Goal: Information Seeking & Learning: Learn about a topic

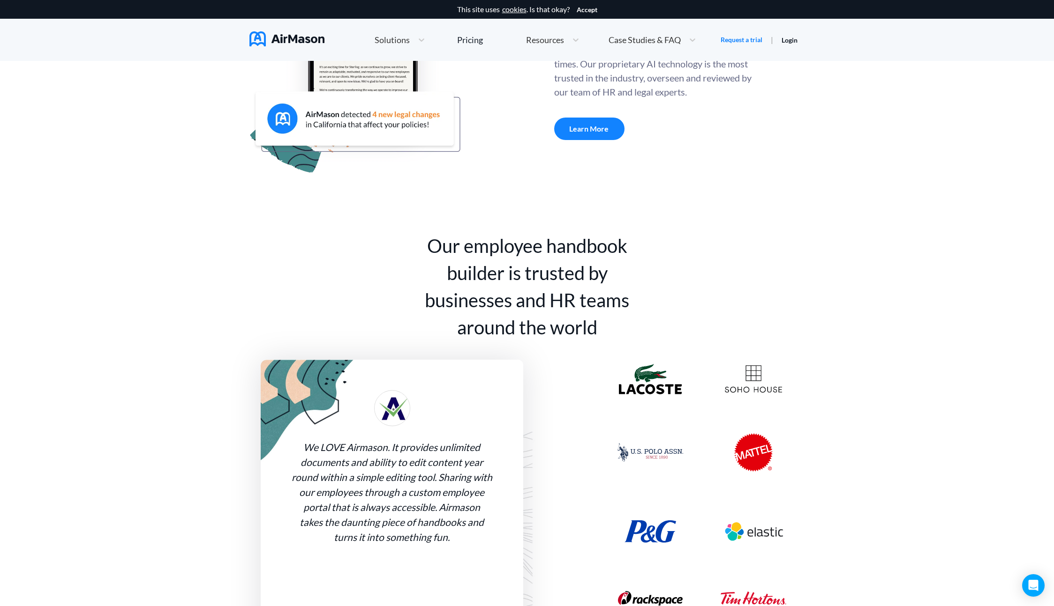
click at [90, 214] on div "Our employee handbook builder is trusted by businesses and HR teams around the …" at bounding box center [527, 450] width 1054 height 532
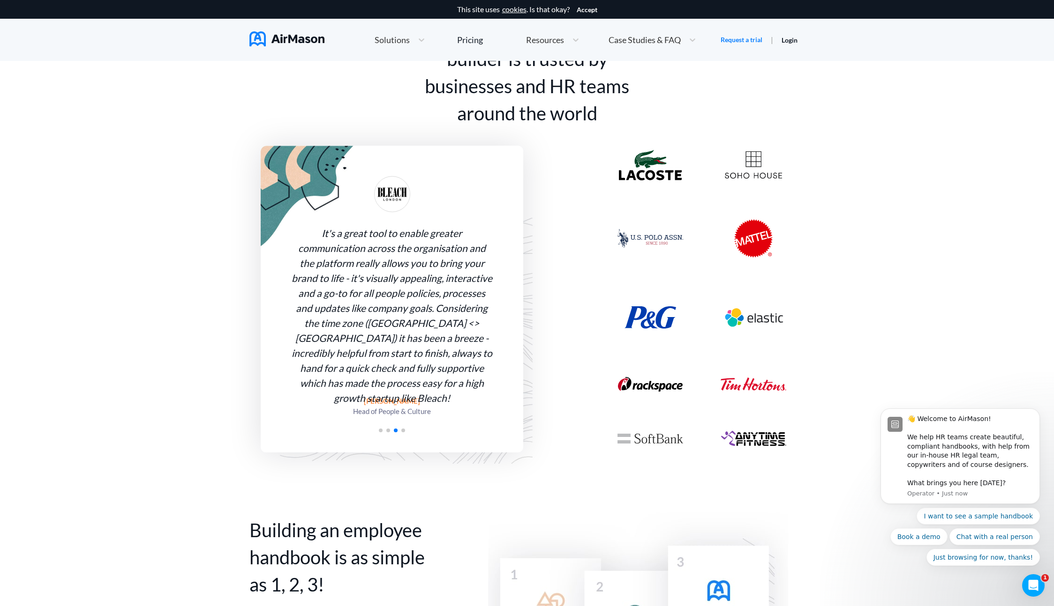
click at [151, 261] on div "Our employee handbook builder is trusted by businesses and HR teams around the …" at bounding box center [527, 236] width 1054 height 532
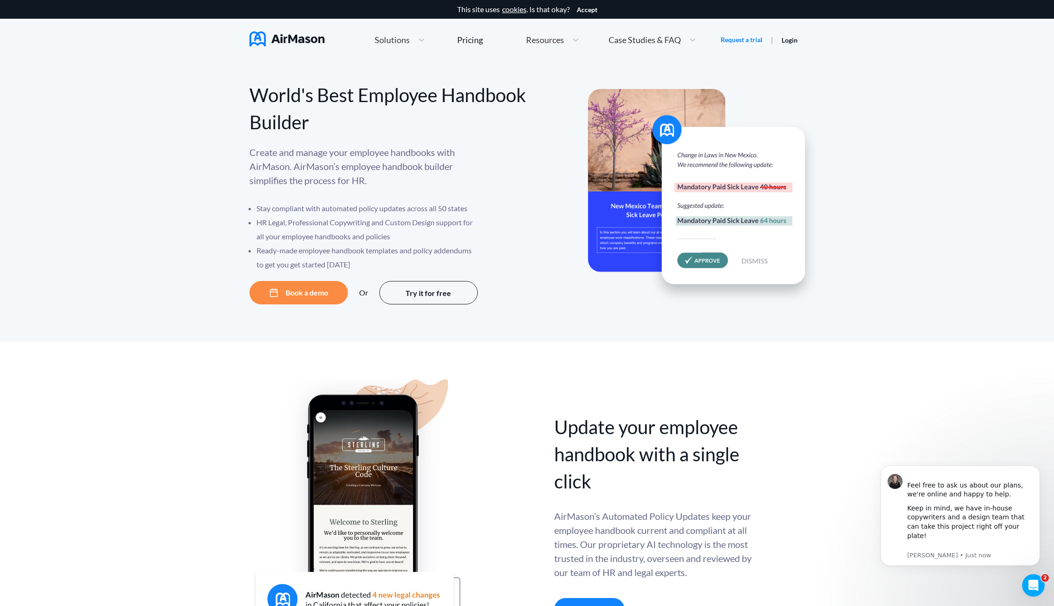
click at [75, 344] on div "Update your employee handbook with a single click Update your employee handbook…" at bounding box center [527, 503] width 1054 height 322
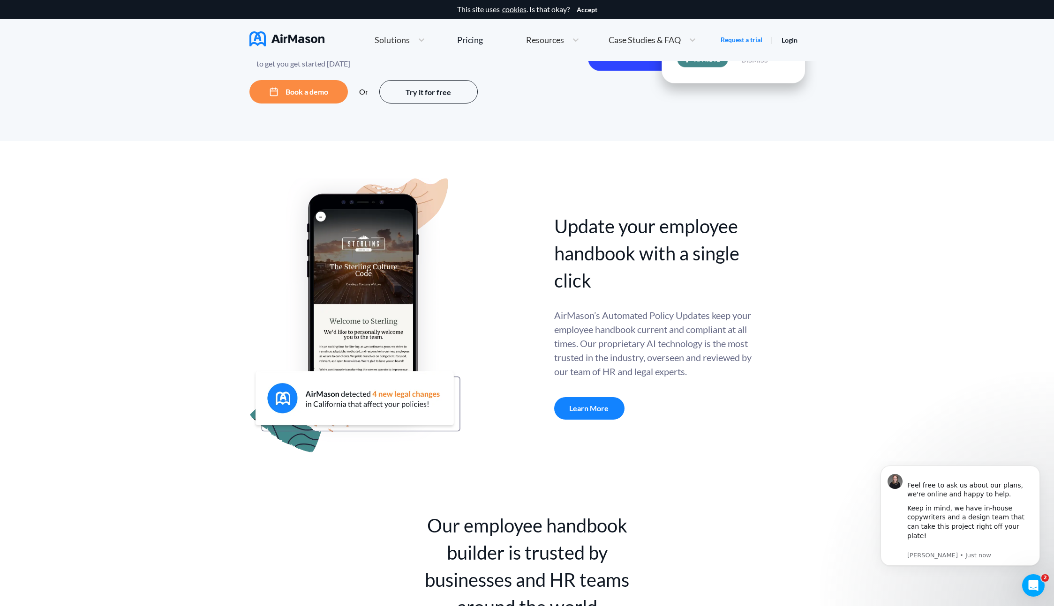
scroll to position [396, 0]
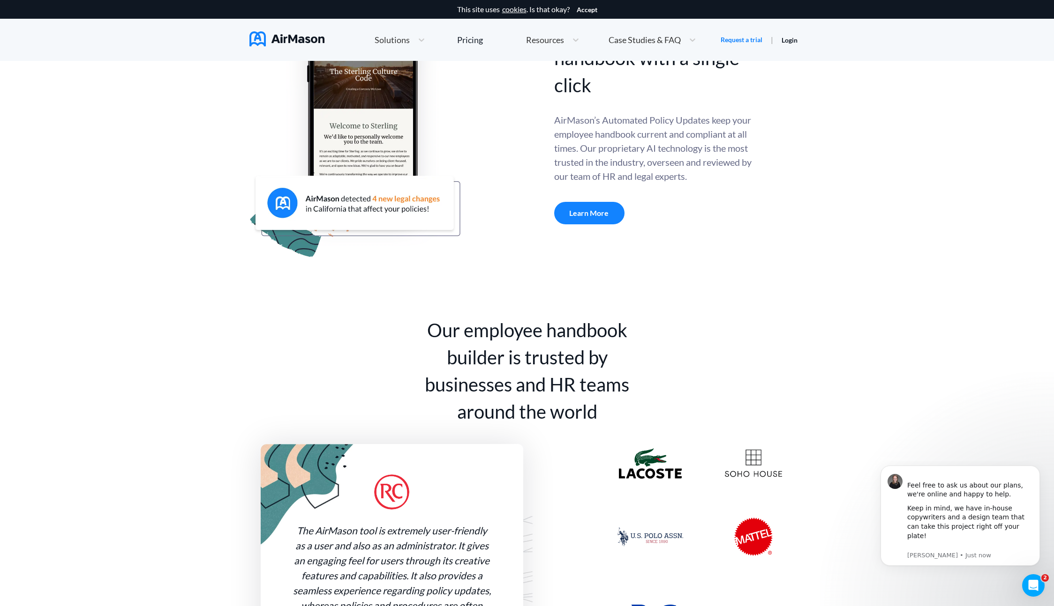
click at [85, 302] on div "Our employee handbook builder is trusted by businesses and HR teams around the …" at bounding box center [527, 534] width 1054 height 532
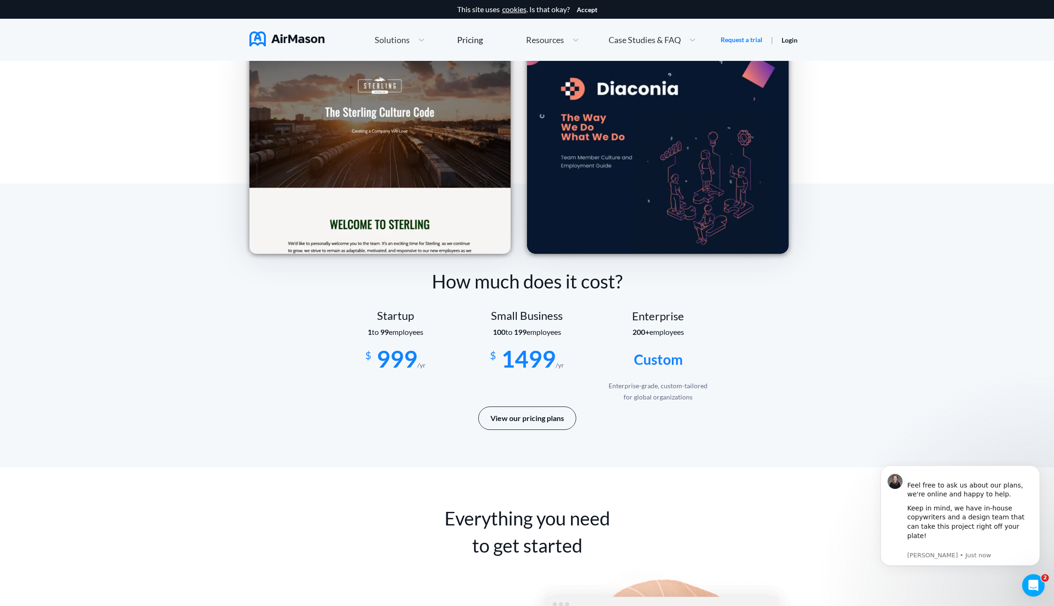
scroll to position [1443, 0]
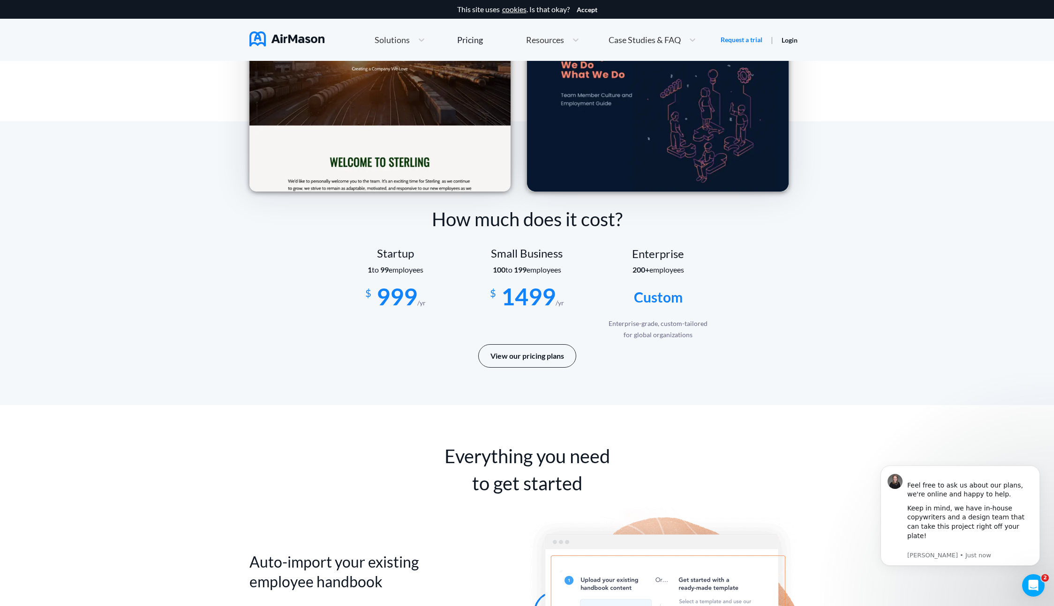
click at [105, 244] on div "How much does it cost? Startup 1 to 99 employees $ 999 /yr Small Business 100 t…" at bounding box center [527, 263] width 1054 height 284
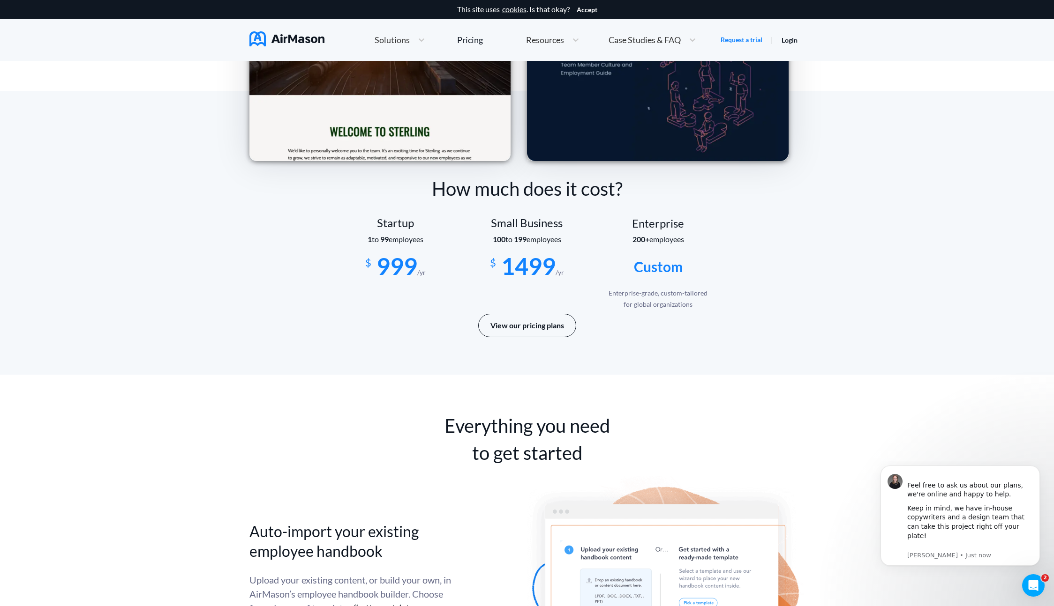
scroll to position [1502, 0]
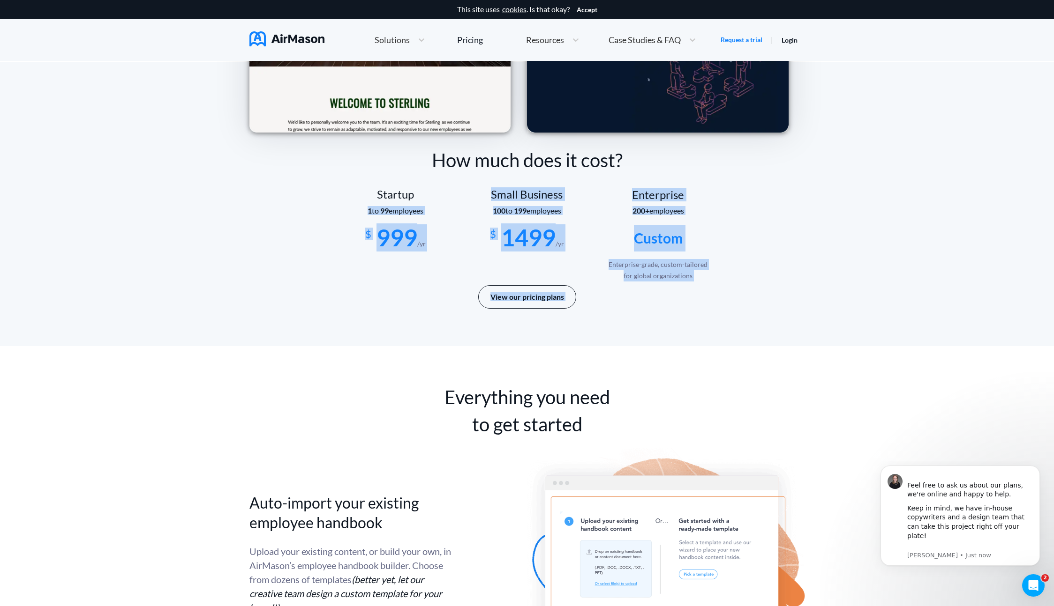
drag, startPoint x: 110, startPoint y: 203, endPoint x: 110, endPoint y: 359, distance: 156.1
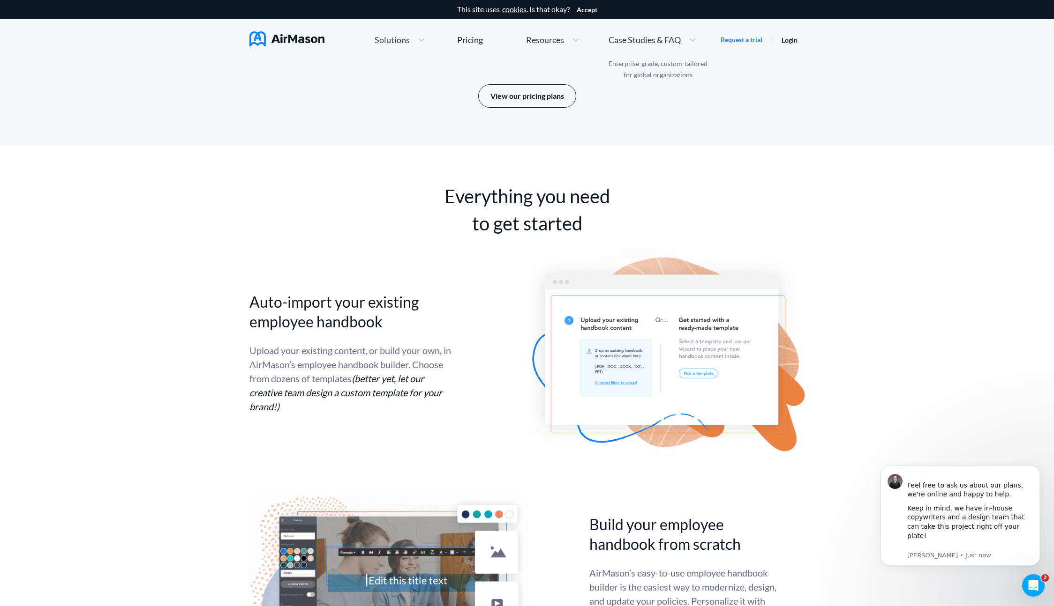
scroll to position [1726, 0]
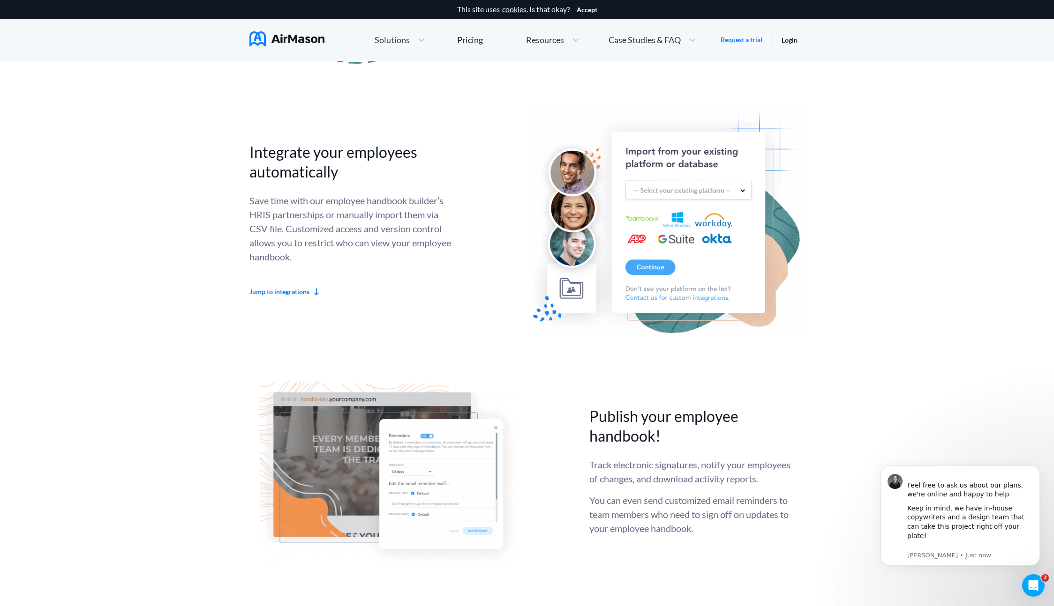
click at [146, 256] on div "Everything you need to get started Auto-import your existing employee handbook …" at bounding box center [527, 349] width 1054 height 1657
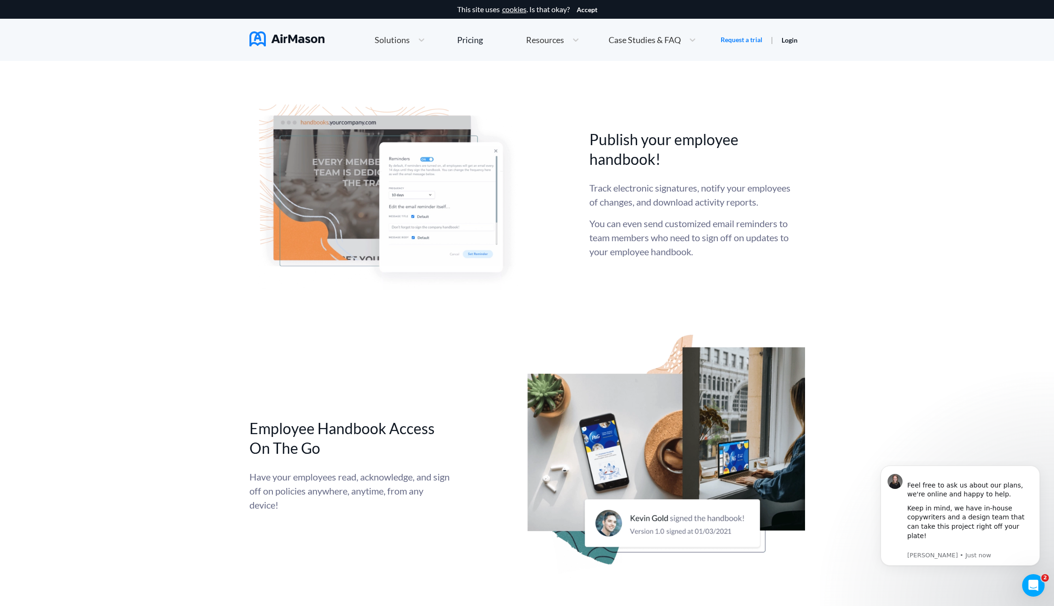
click at [143, 246] on div "Everything you need to get started Auto-import your existing employee handbook …" at bounding box center [527, 72] width 1054 height 1657
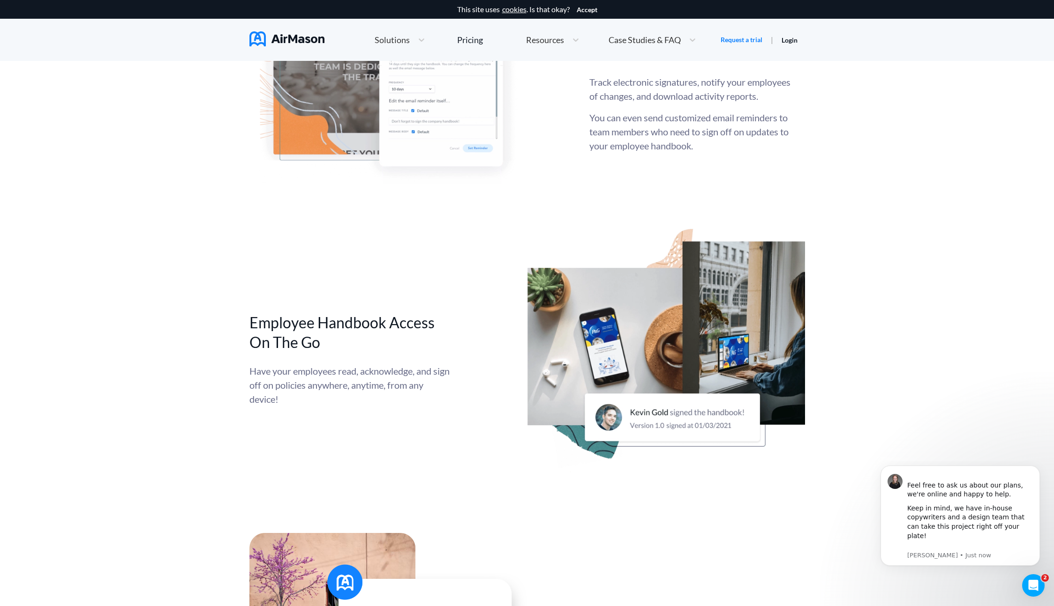
scroll to position [2722, 0]
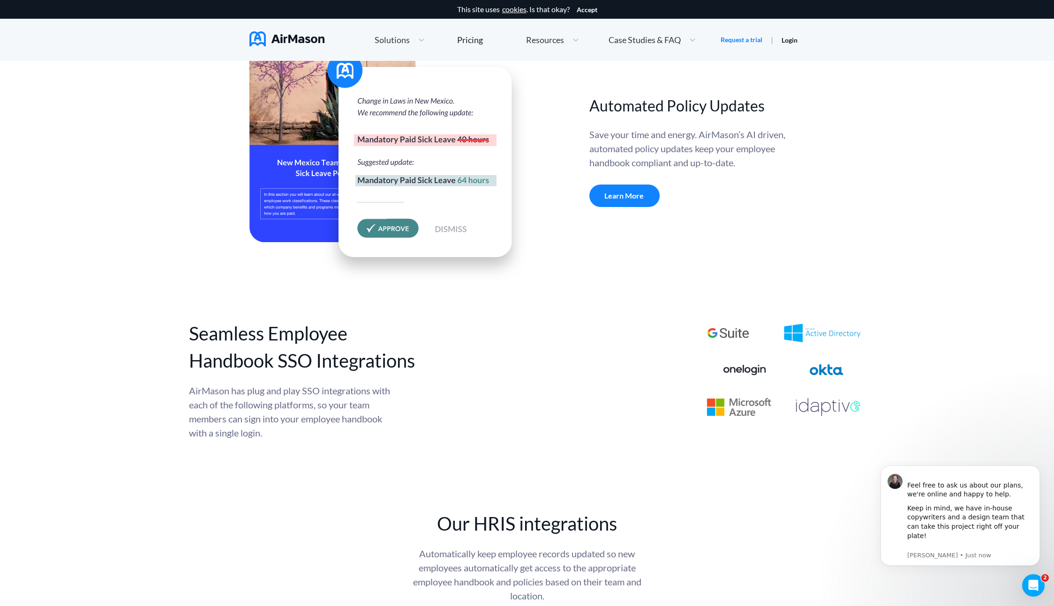
click at [178, 356] on div "Seamless Employee Handbook SSO Integrations AirMason has plug and play SSO inte…" at bounding box center [527, 380] width 1054 height 120
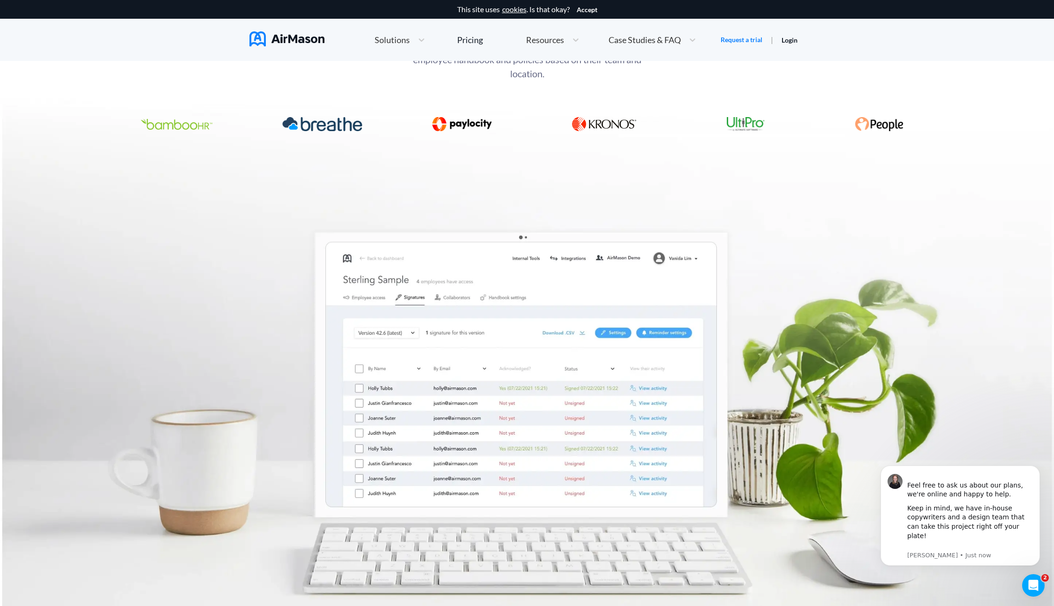
scroll to position [3791, 0]
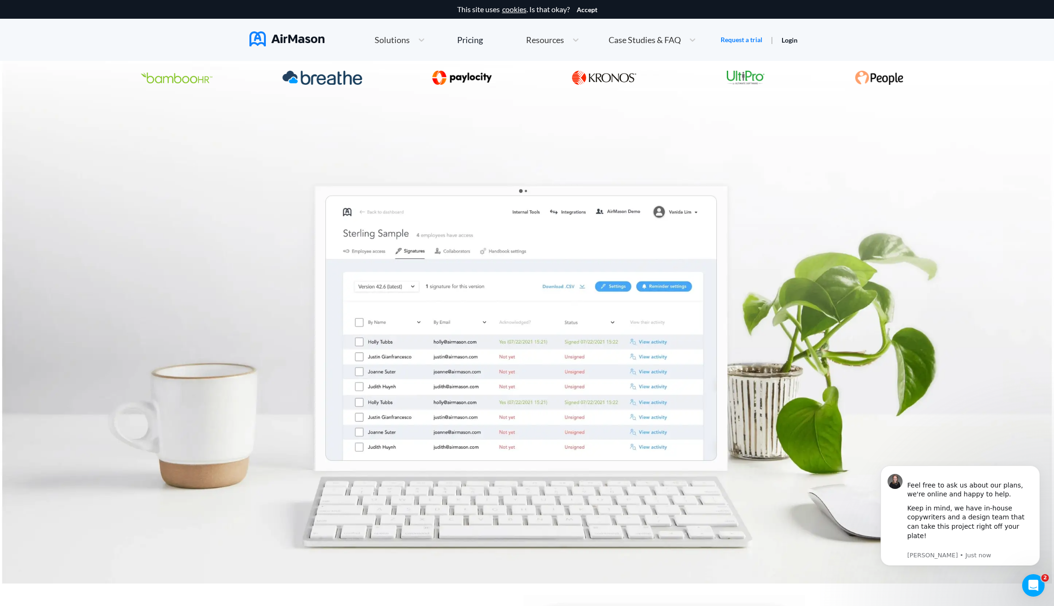
click at [137, 159] on img at bounding box center [527, 257] width 1054 height 653
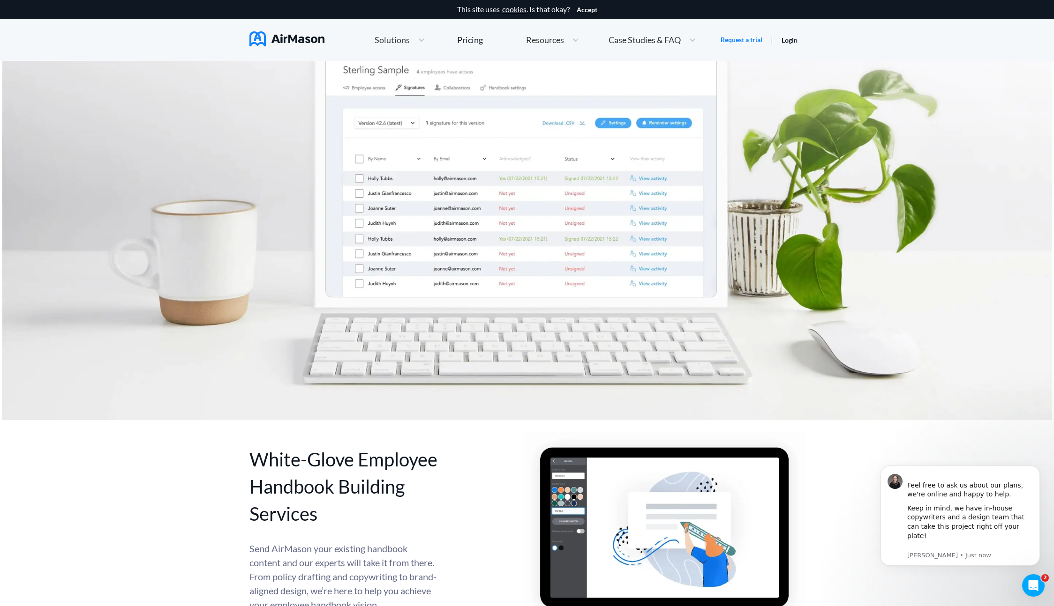
scroll to position [4131, 0]
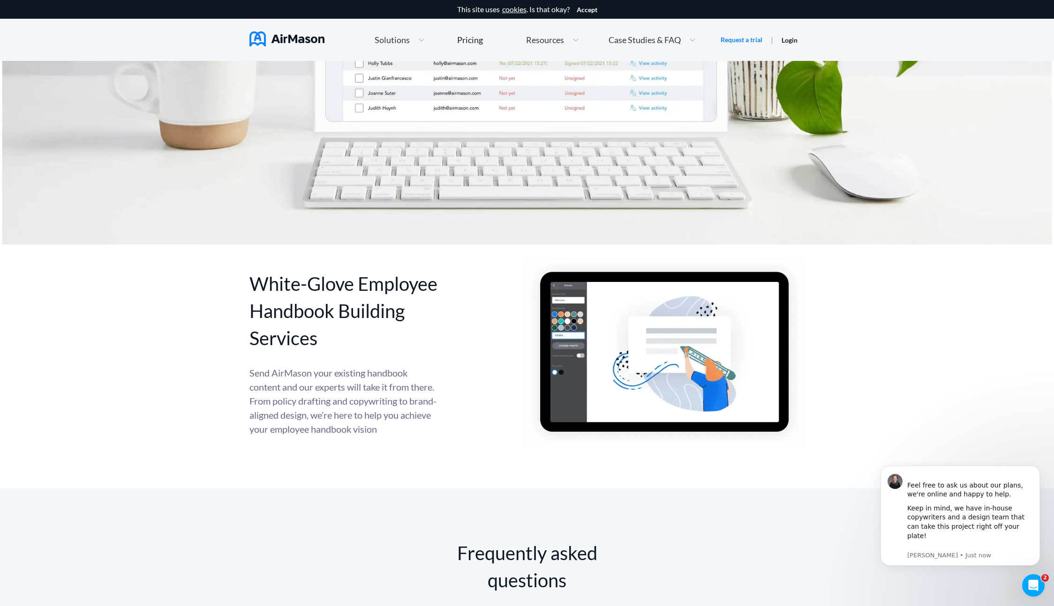
click at [134, 324] on div "White-Glove Employee Handbook Building Services Send AirMason your existing han…" at bounding box center [527, 361] width 1054 height 253
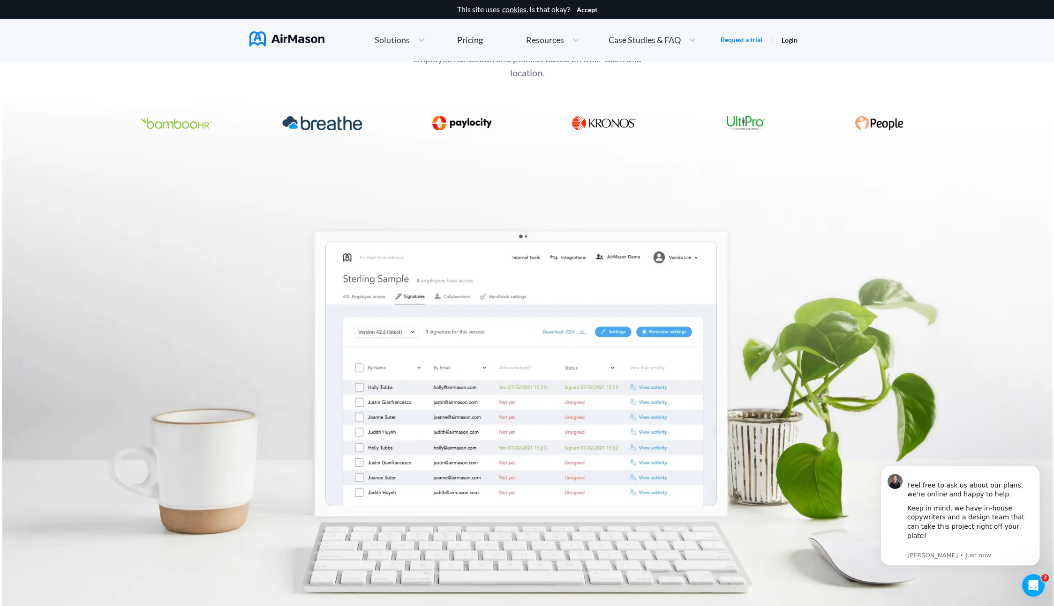
scroll to position [3640, 0]
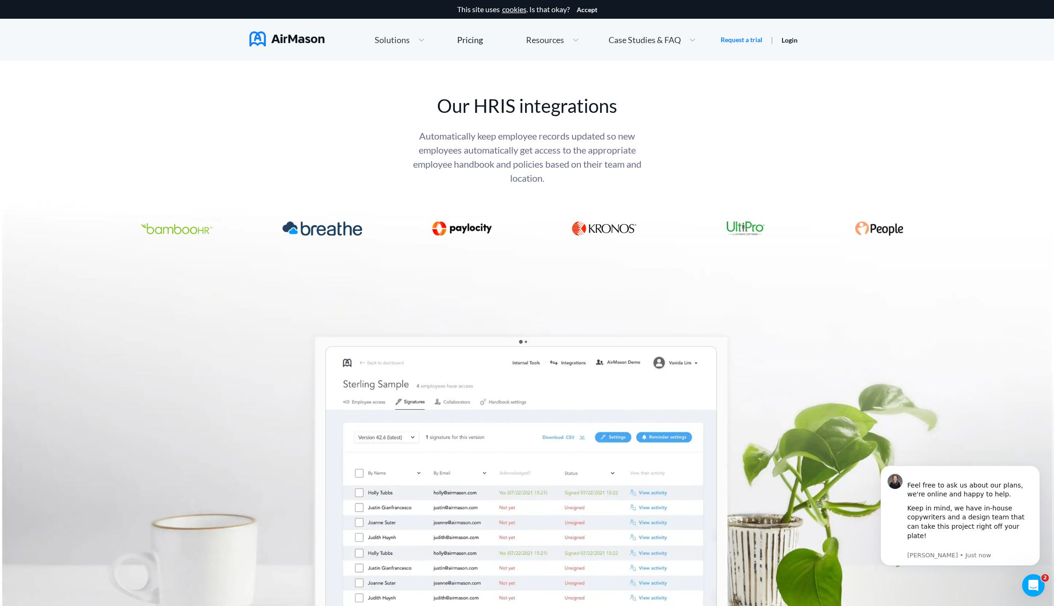
click at [157, 194] on div "Our HRIS integrations Automatically keep employee records updated so new employ…" at bounding box center [527, 175] width 1054 height 167
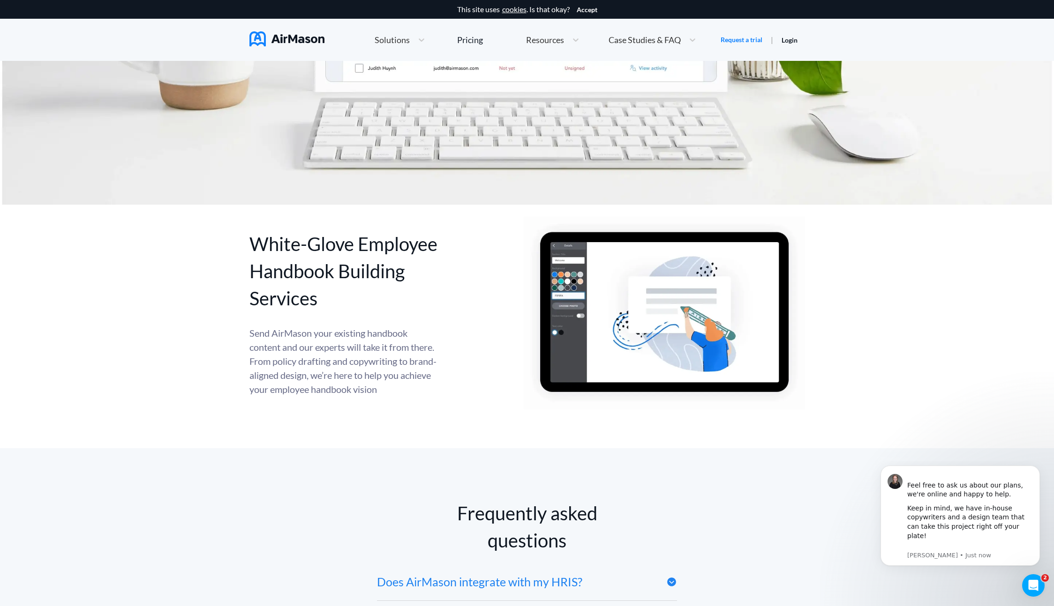
scroll to position [4250, 0]
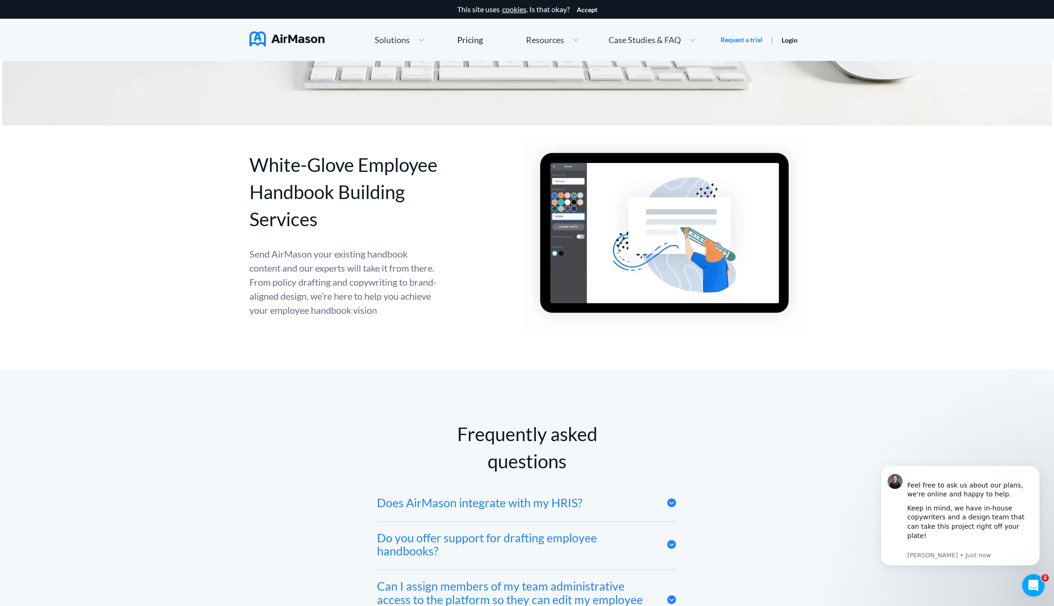
click at [160, 259] on div "White-Glove Employee Handbook Building Services Send AirMason your existing han…" at bounding box center [527, 242] width 1054 height 253
click at [165, 180] on div "White-Glove Employee Handbook Building Services Send AirMason your existing han…" at bounding box center [527, 242] width 1054 height 253
click at [164, 181] on div "White-Glove Employee Handbook Building Services Send AirMason your existing han…" at bounding box center [527, 242] width 1054 height 253
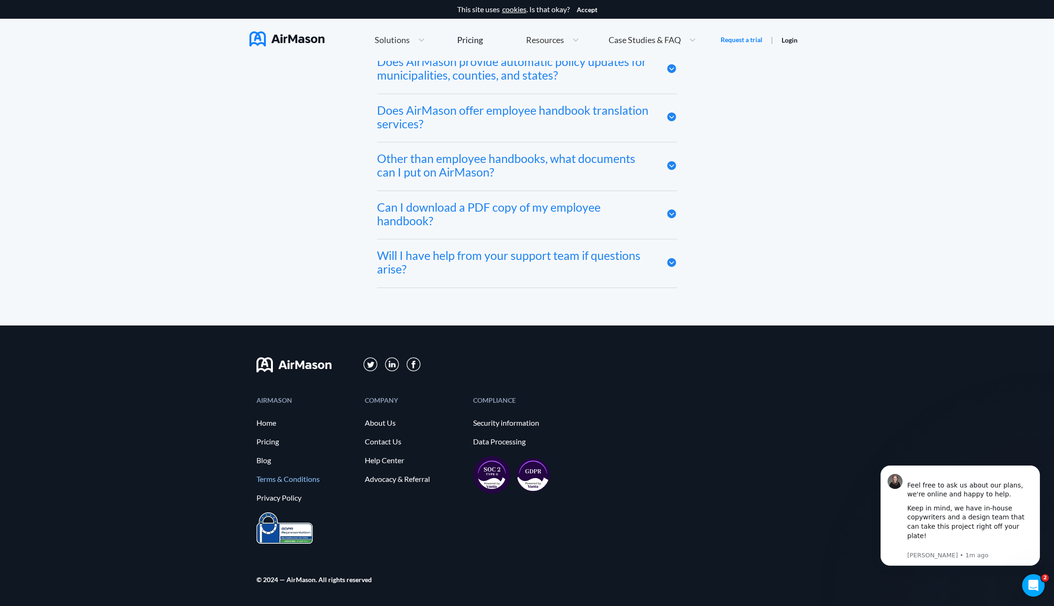
click at [291, 482] on link "Terms & Conditions" at bounding box center [305, 479] width 99 height 8
click at [282, 501] on link "Privacy Policy" at bounding box center [305, 498] width 99 height 8
click at [496, 445] on link "Data Processing" at bounding box center [522, 442] width 99 height 8
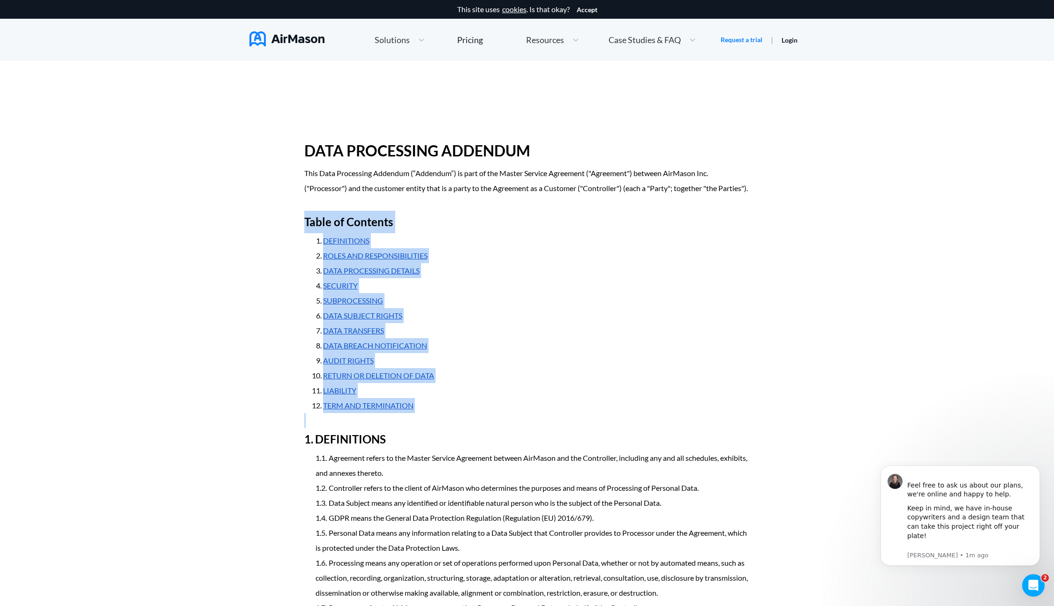
drag, startPoint x: 249, startPoint y: 241, endPoint x: 249, endPoint y: 459, distance: 217.5
drag, startPoint x: 253, startPoint y: 240, endPoint x: 262, endPoint y: 464, distance: 224.2
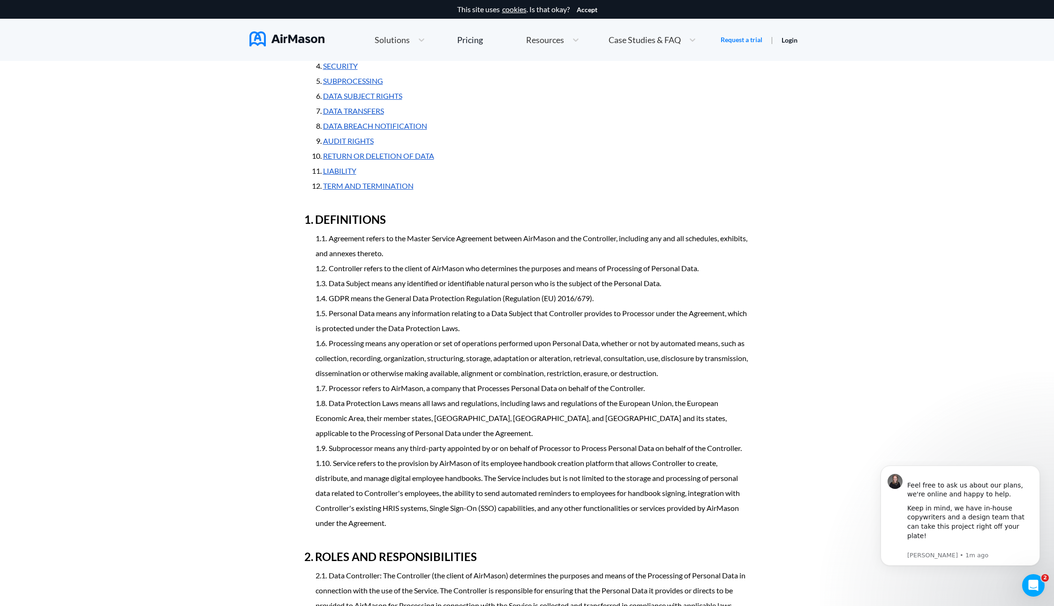
scroll to position [454, 0]
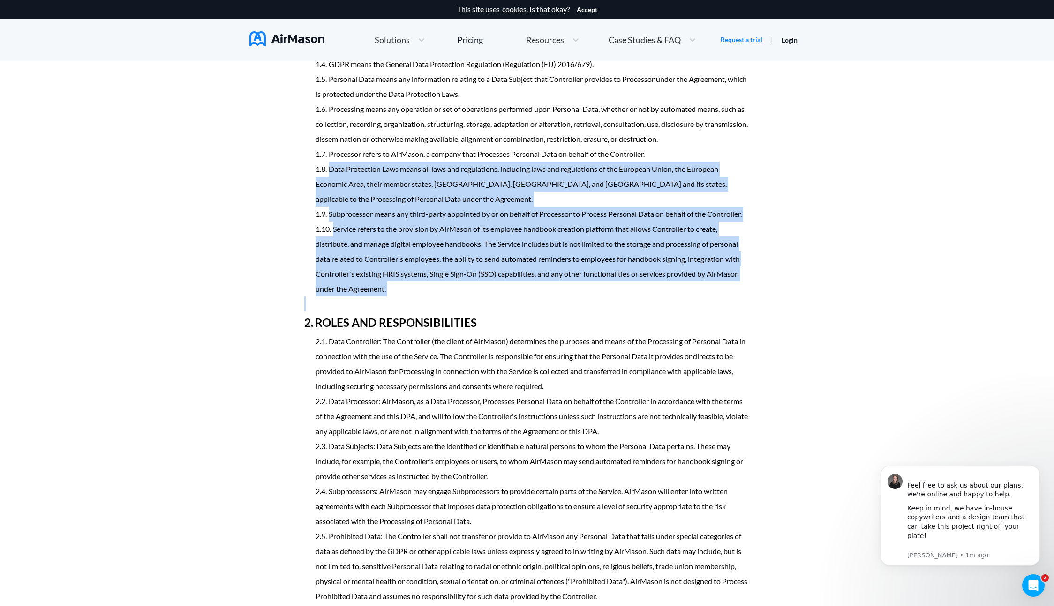
drag, startPoint x: 224, startPoint y: 183, endPoint x: 224, endPoint y: 328, distance: 145.3
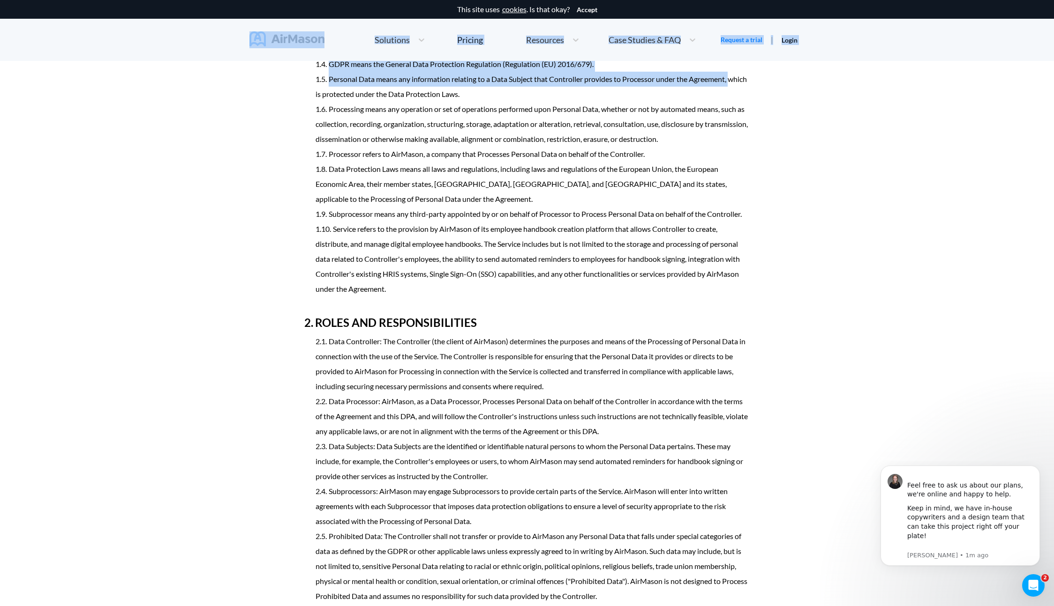
scroll to position [442, 0]
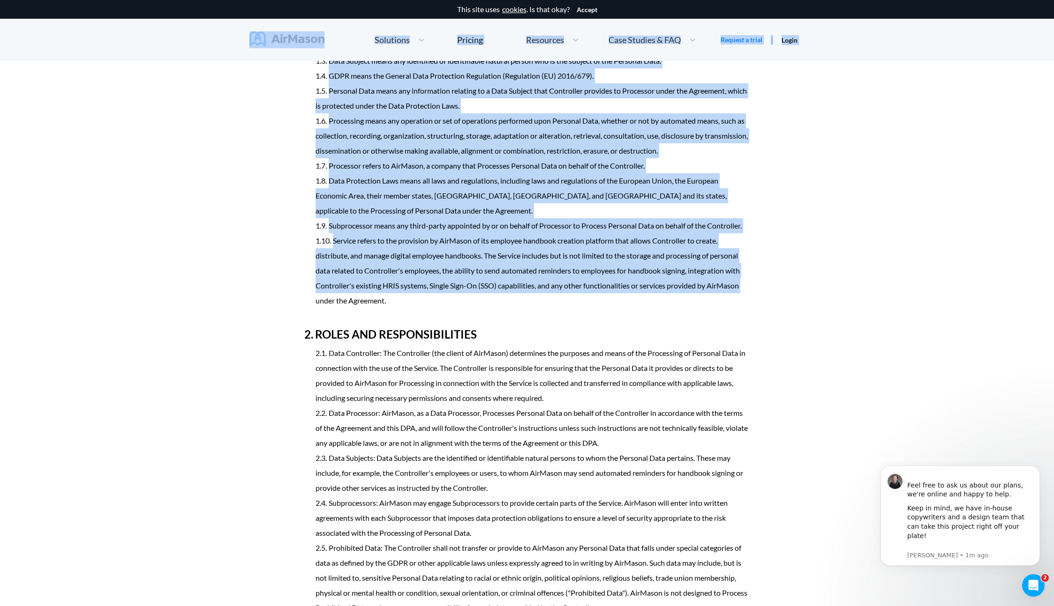
drag, startPoint x: 190, startPoint y: 45, endPoint x: 200, endPoint y: 321, distance: 276.2
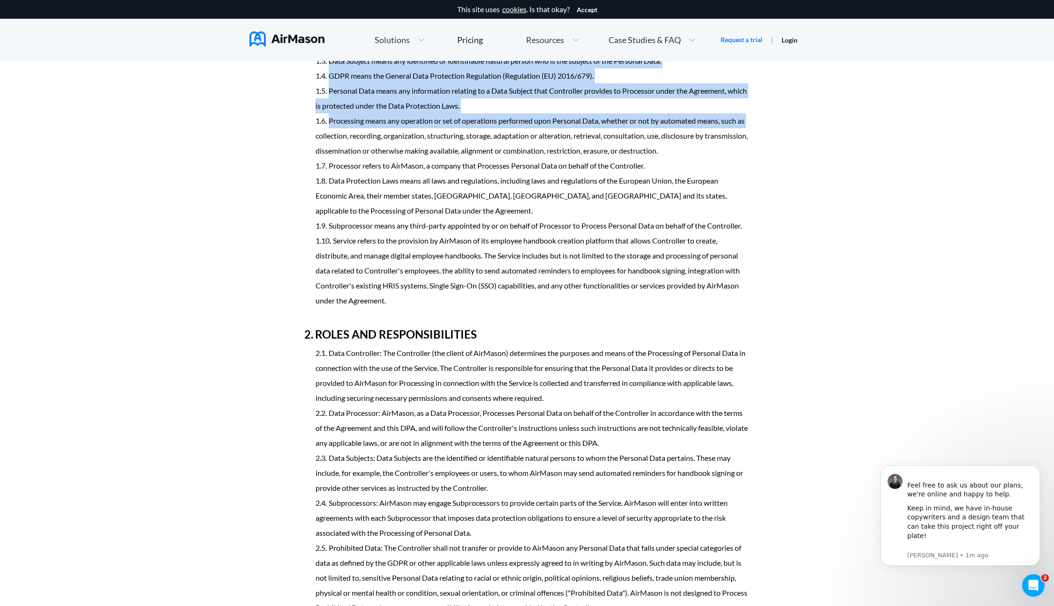
drag, startPoint x: 175, startPoint y: 157, endPoint x: 182, endPoint y: 337, distance: 179.6
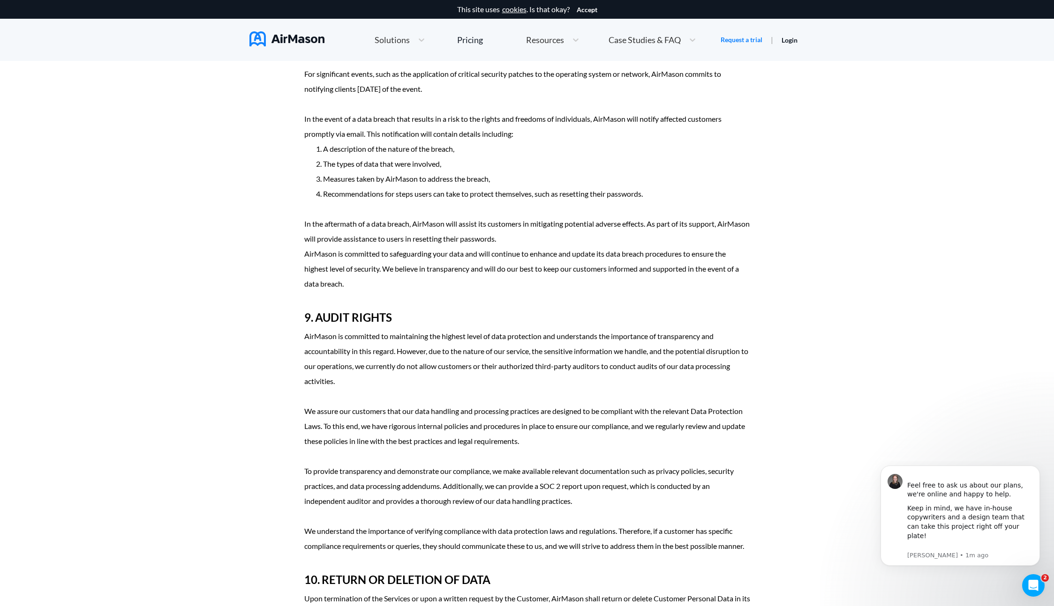
scroll to position [2931, 0]
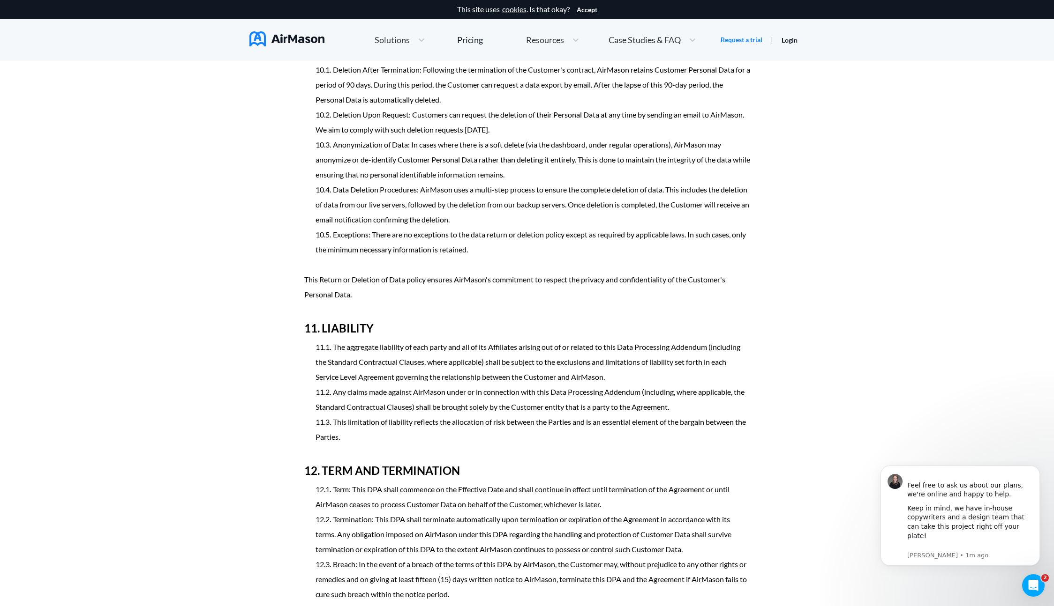
scroll to position [3492, 0]
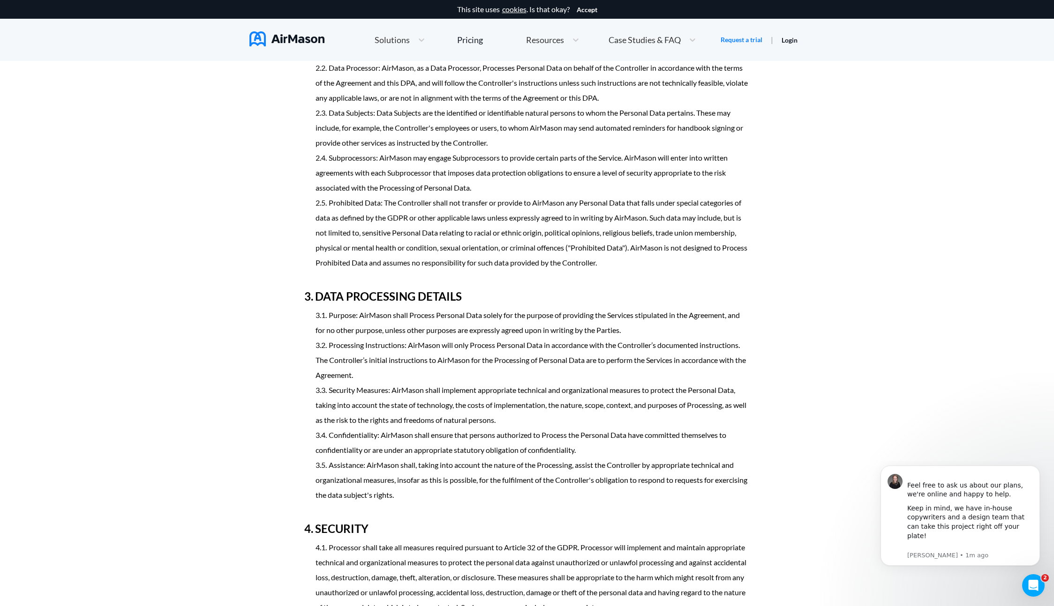
scroll to position [0, 0]
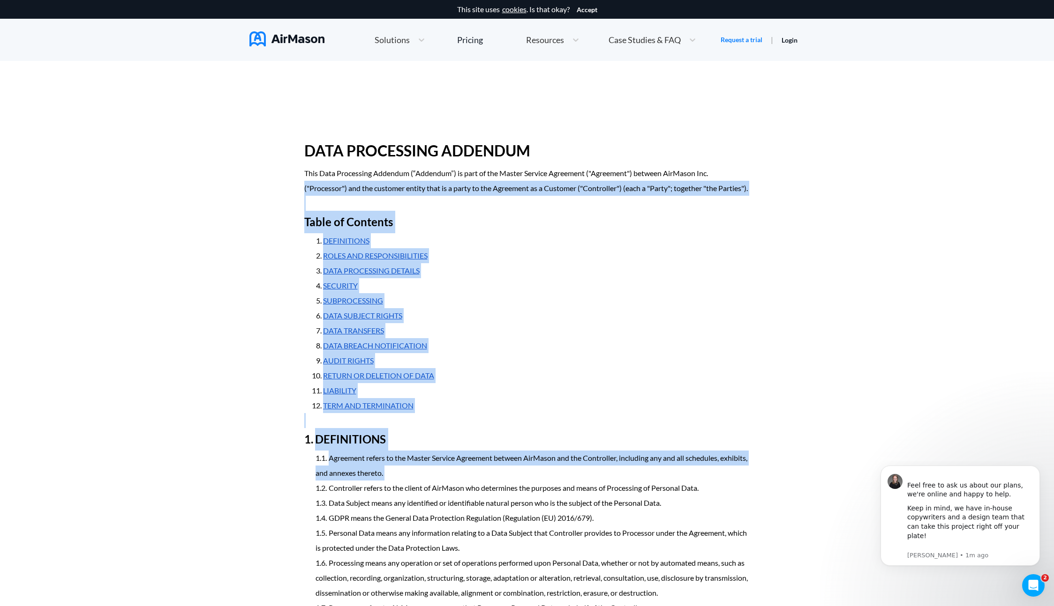
drag, startPoint x: 225, startPoint y: 201, endPoint x: 259, endPoint y: 515, distance: 316.2
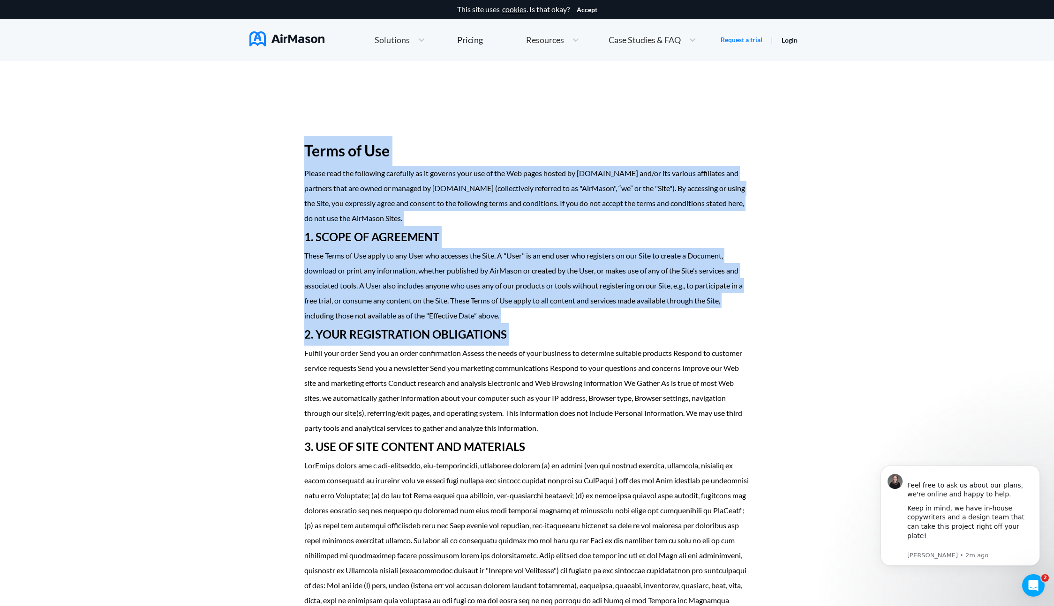
drag, startPoint x: 207, startPoint y: 129, endPoint x: 207, endPoint y: 348, distance: 218.4
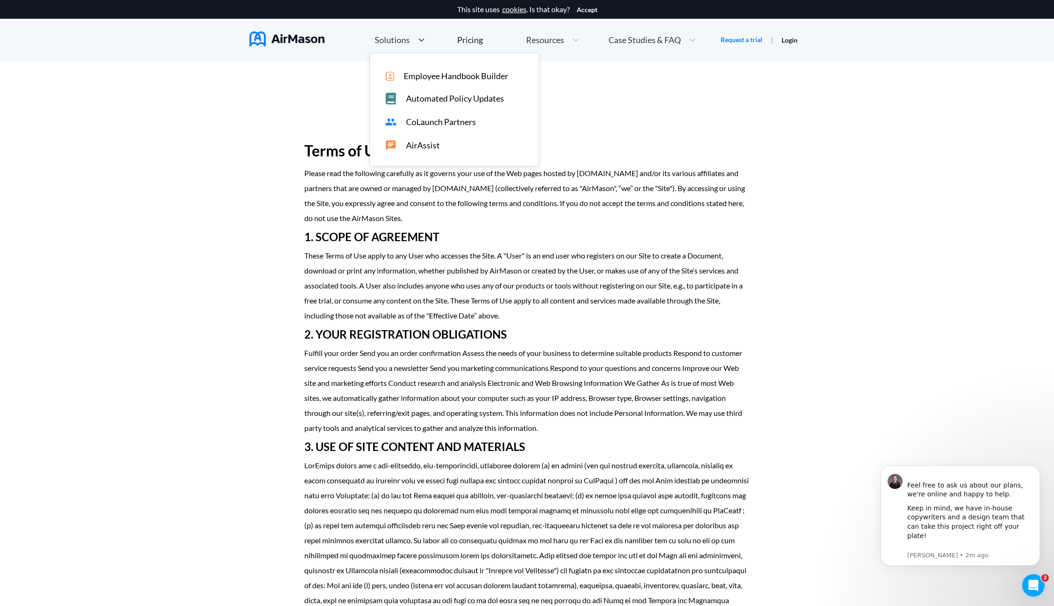
click at [390, 38] on span "Solutions" at bounding box center [391, 40] width 35 height 8
click at [437, 103] on span "Automated Policy Updates" at bounding box center [455, 99] width 98 height 10
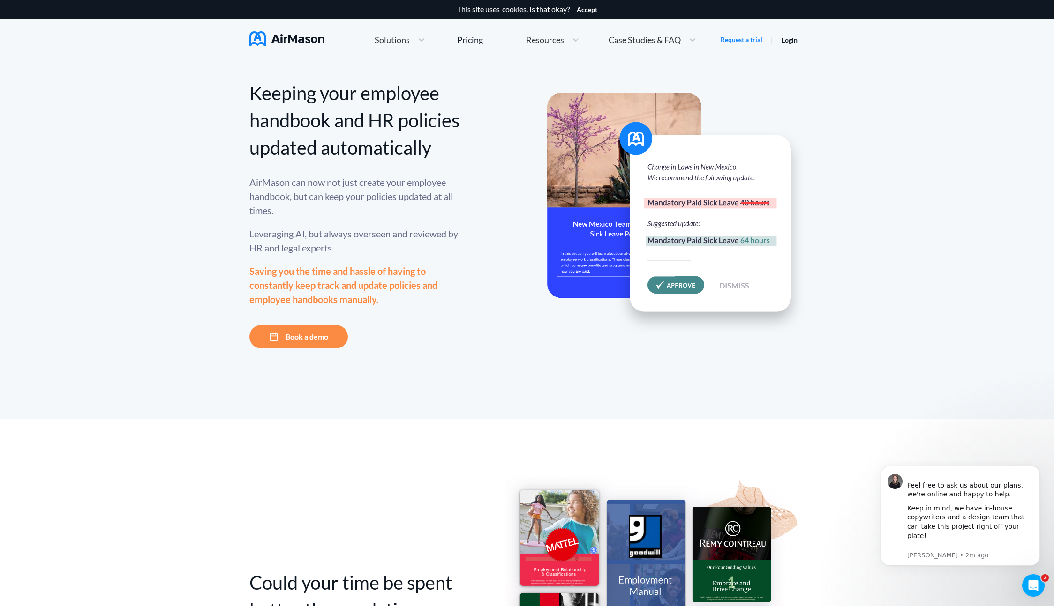
click at [179, 251] on div "Keeping your employee handbook and HR policies updated automatically AirMason c…" at bounding box center [527, 240] width 1054 height 358
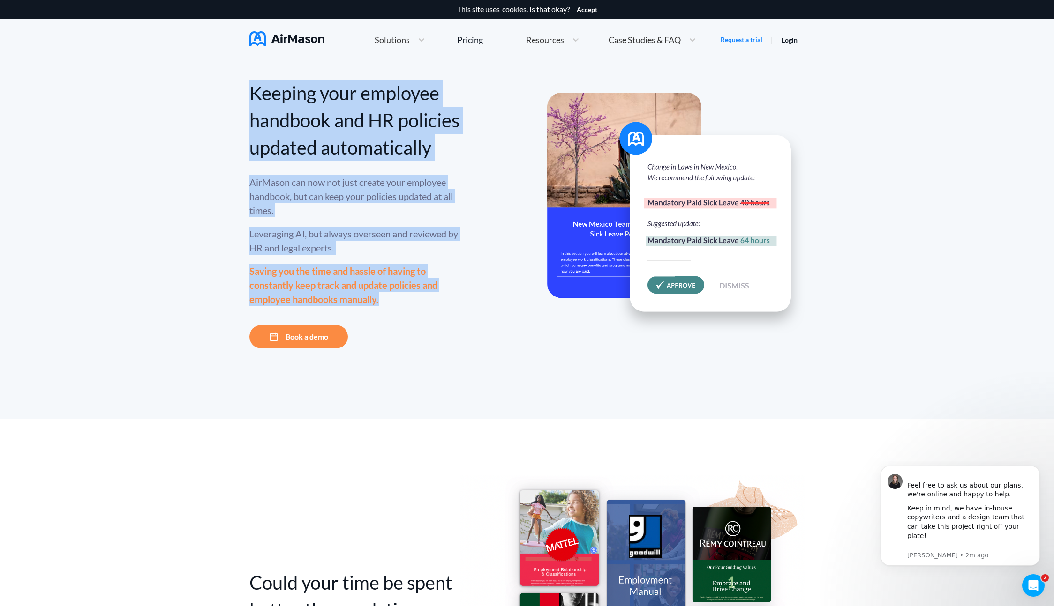
drag, startPoint x: 165, startPoint y: 78, endPoint x: 176, endPoint y: 339, distance: 261.3
click at [176, 339] on div "Keeping your employee handbook and HR policies updated automatically AirMason c…" at bounding box center [527, 240] width 1054 height 358
drag, startPoint x: 167, startPoint y: 83, endPoint x: 180, endPoint y: 360, distance: 277.3
click at [180, 360] on div "Keeping your employee handbook and HR policies updated automatically AirMason c…" at bounding box center [527, 240] width 1054 height 358
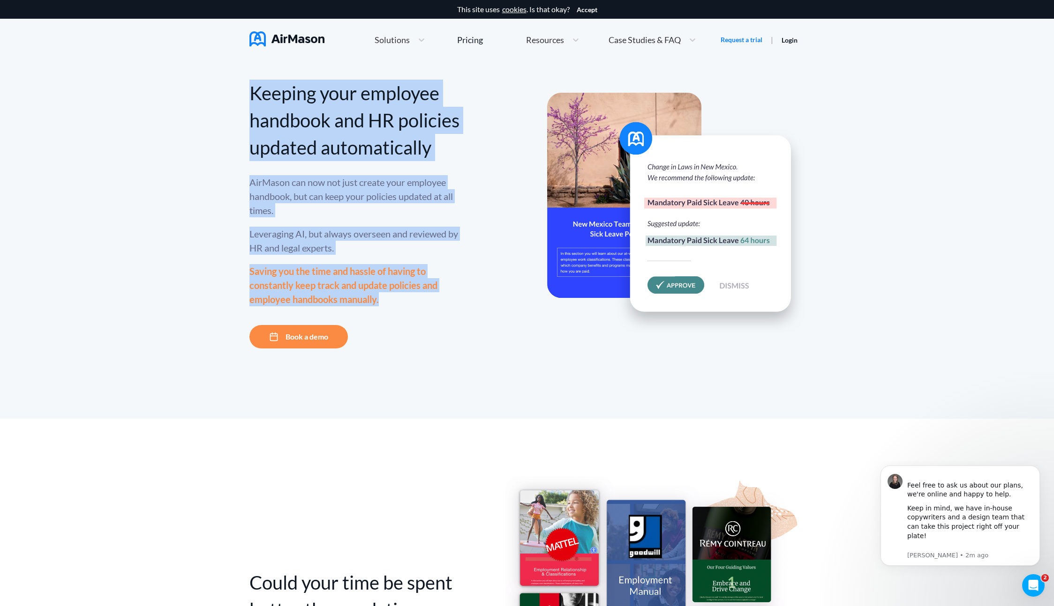
click at [180, 360] on div "Keeping your employee handbook and HR policies updated automatically AirMason c…" at bounding box center [527, 240] width 1054 height 358
drag, startPoint x: 173, startPoint y: 96, endPoint x: 184, endPoint y: 346, distance: 250.5
click at [184, 346] on div "Keeping your employee handbook and HR policies updated automatically AirMason c…" at bounding box center [527, 240] width 1054 height 358
drag, startPoint x: 184, startPoint y: 346, endPoint x: 169, endPoint y: 69, distance: 277.4
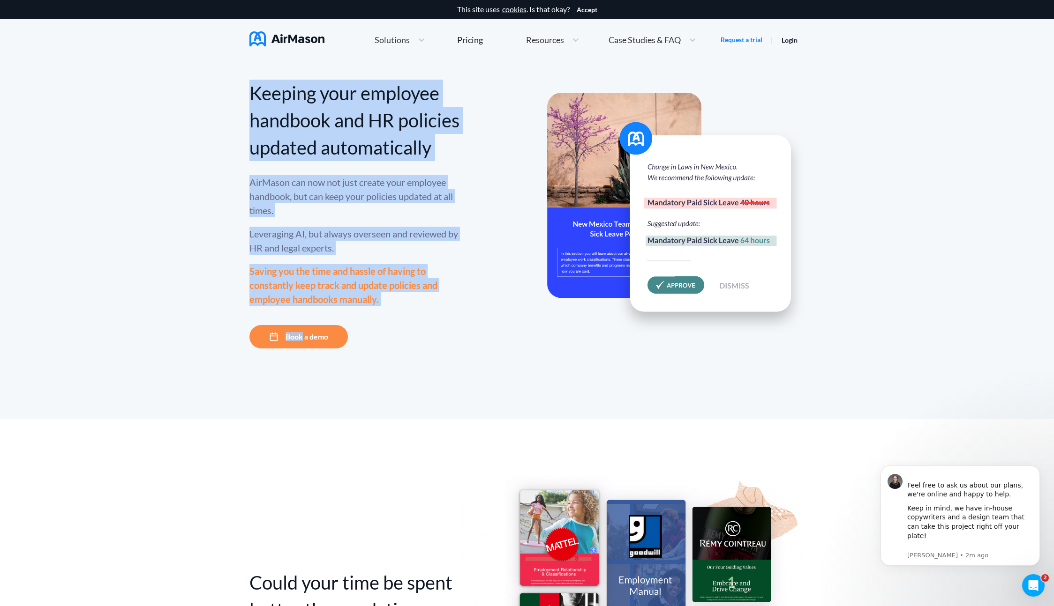
click at [169, 69] on div "Keeping your employee handbook and HR policies updated automatically AirMason c…" at bounding box center [527, 240] width 1054 height 358
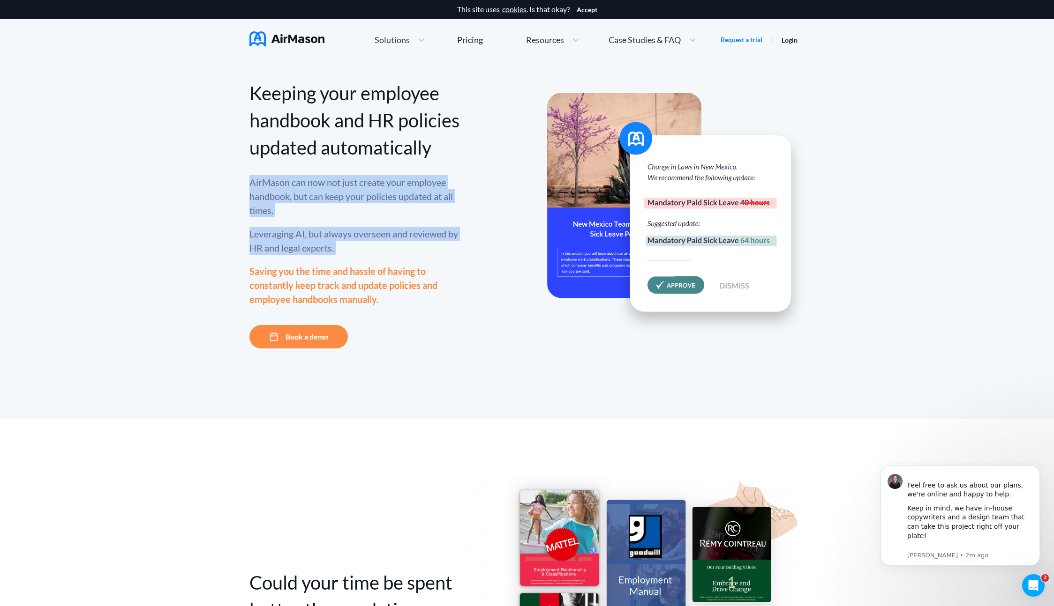
drag, startPoint x: 113, startPoint y: 210, endPoint x: 127, endPoint y: 300, distance: 90.5
click at [127, 299] on div "Keeping your employee handbook and HR policies updated automatically AirMason c…" at bounding box center [527, 240] width 1054 height 358
click at [127, 300] on div "Keeping your employee handbook and HR policies updated automatically AirMason c…" at bounding box center [527, 240] width 1054 height 358
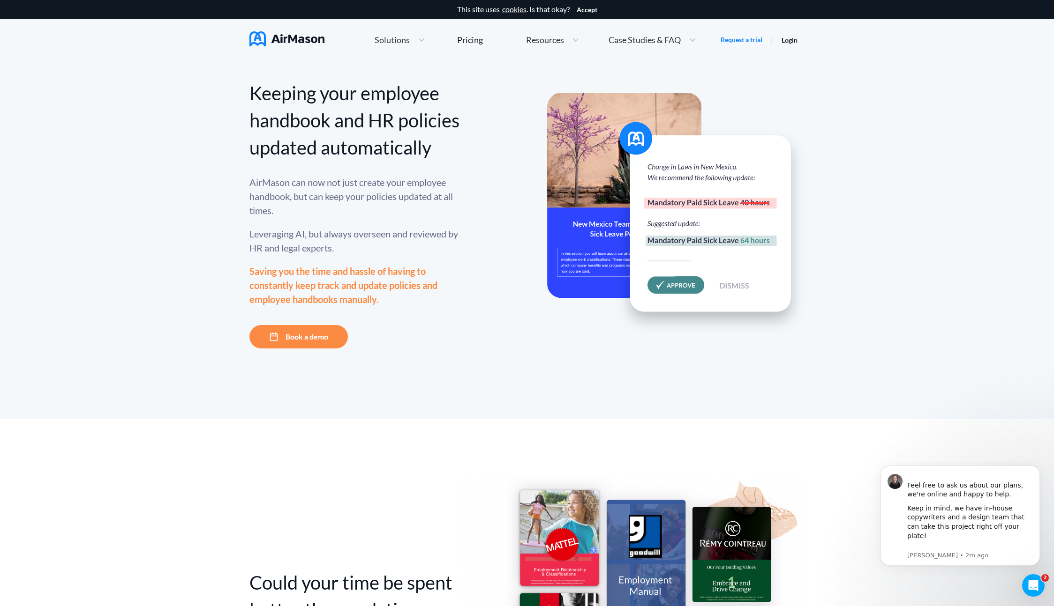
scroll to position [307, 0]
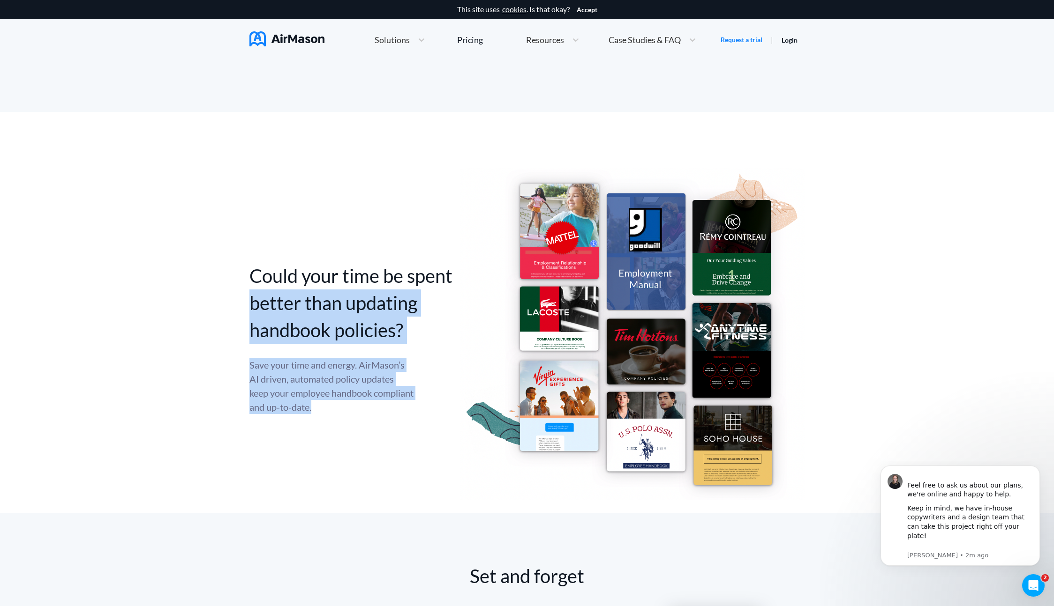
drag, startPoint x: 146, startPoint y: 317, endPoint x: 164, endPoint y: 507, distance: 190.6
click at [164, 507] on div "Could your time be spent better than updating handbook policies? Save your time…" at bounding box center [527, 313] width 1054 height 402
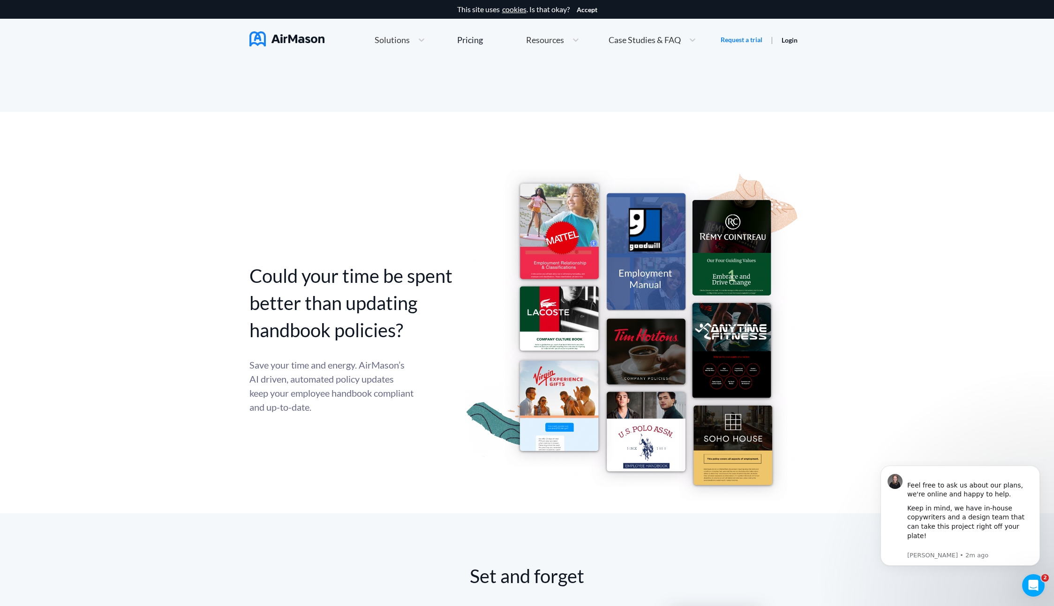
scroll to position [815, 0]
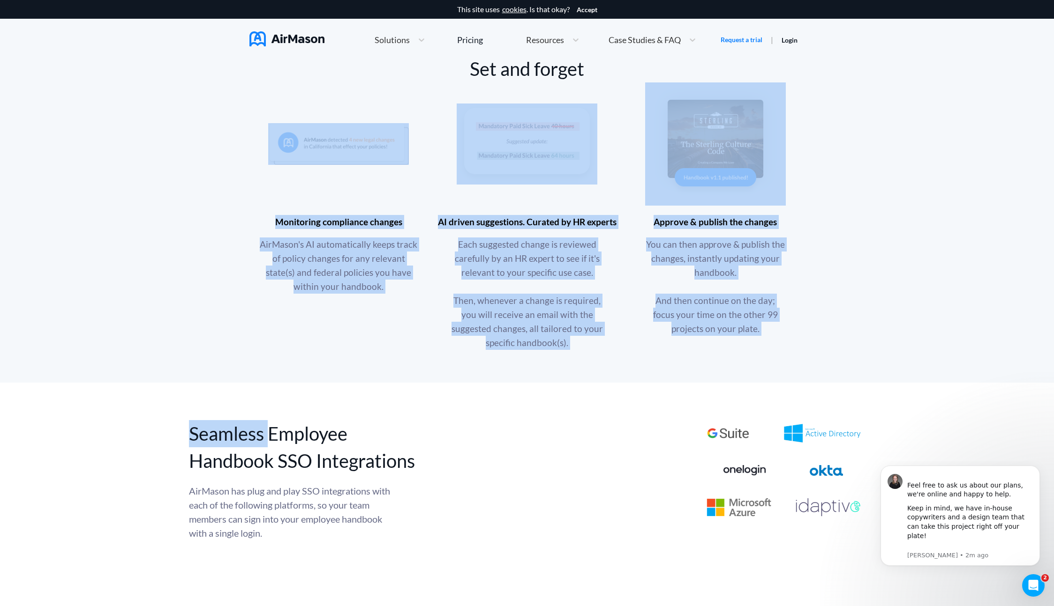
drag, startPoint x: 222, startPoint y: 112, endPoint x: 266, endPoint y: 449, distance: 339.4
click at [266, 449] on div "This site uses cookies . Is that okay? Accept Home Employee Handbook Builder Au…" at bounding box center [527, 466] width 1054 height 2563
click at [266, 449] on div "Seamless Employee Handbook SSO Integrations" at bounding box center [312, 447] width 247 height 54
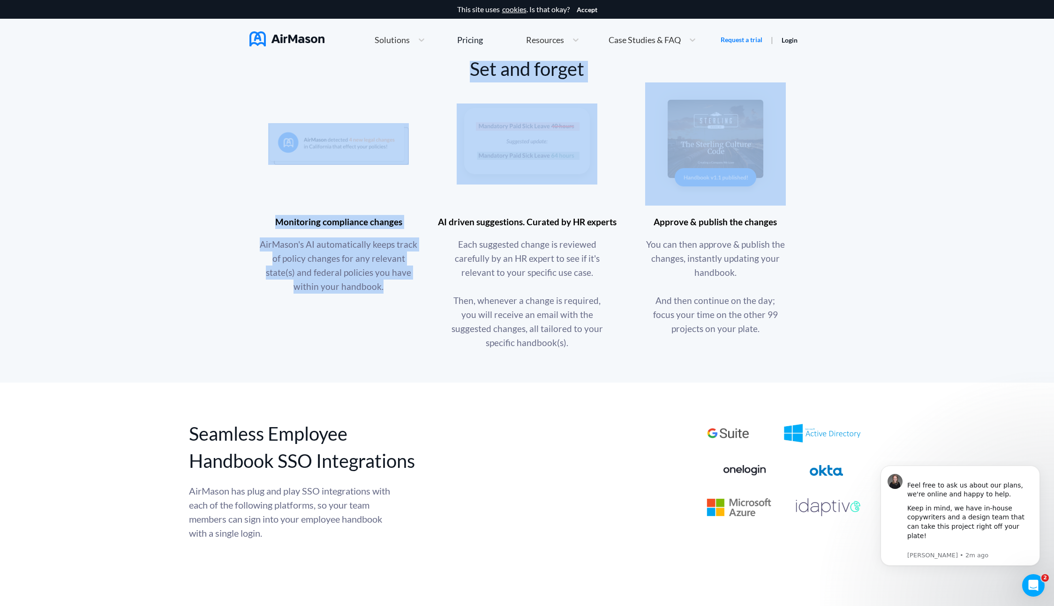
drag, startPoint x: 207, startPoint y: 61, endPoint x: 232, endPoint y: 366, distance: 306.6
click at [232, 366] on div "Set and forget Monitoring compliance changes AirMason's AI automatically keeps …" at bounding box center [527, 194] width 1054 height 377
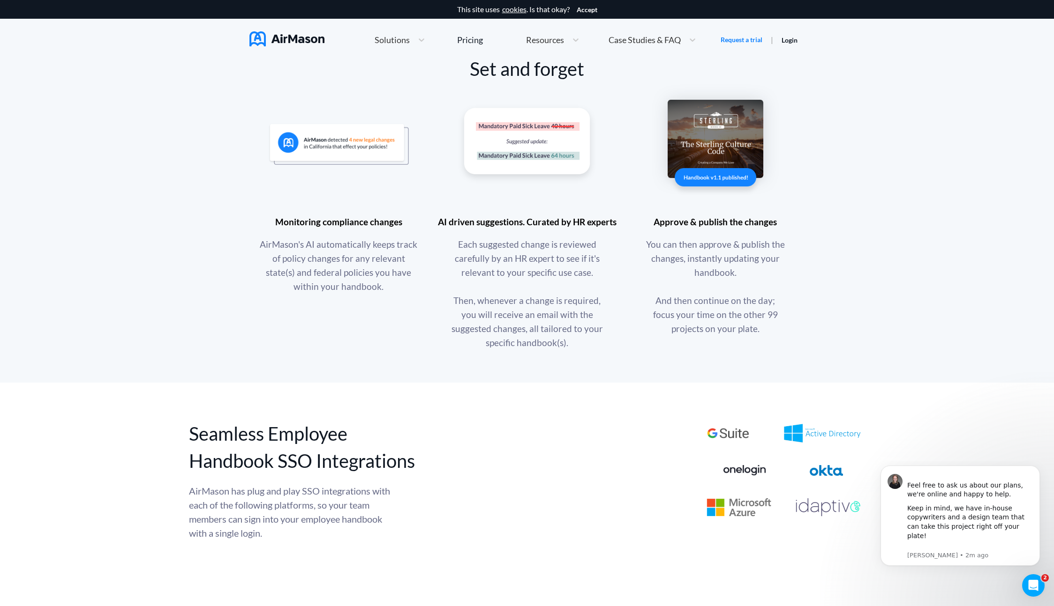
click at [324, 294] on div "AirMason's AI automatically keeps track of policy changes for any relevant stat…" at bounding box center [338, 266] width 163 height 56
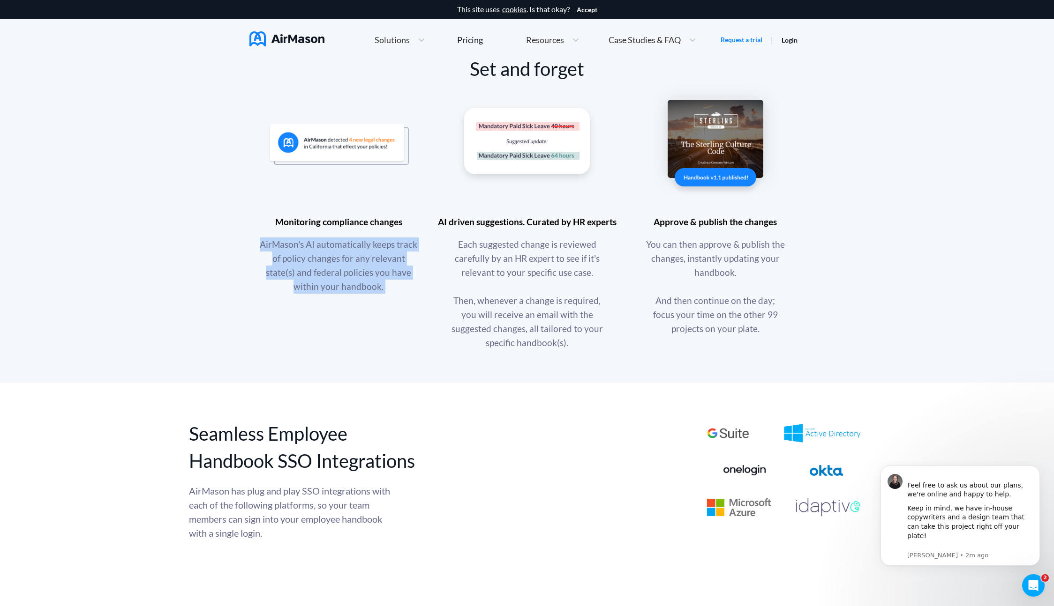
click at [324, 294] on div "AirMason's AI automatically keeps track of policy changes for any relevant stat…" at bounding box center [338, 266] width 163 height 56
click at [330, 350] on div "Monitoring compliance changes AirMason's AI automatically keeps track of policy…" at bounding box center [526, 278] width 555 height 144
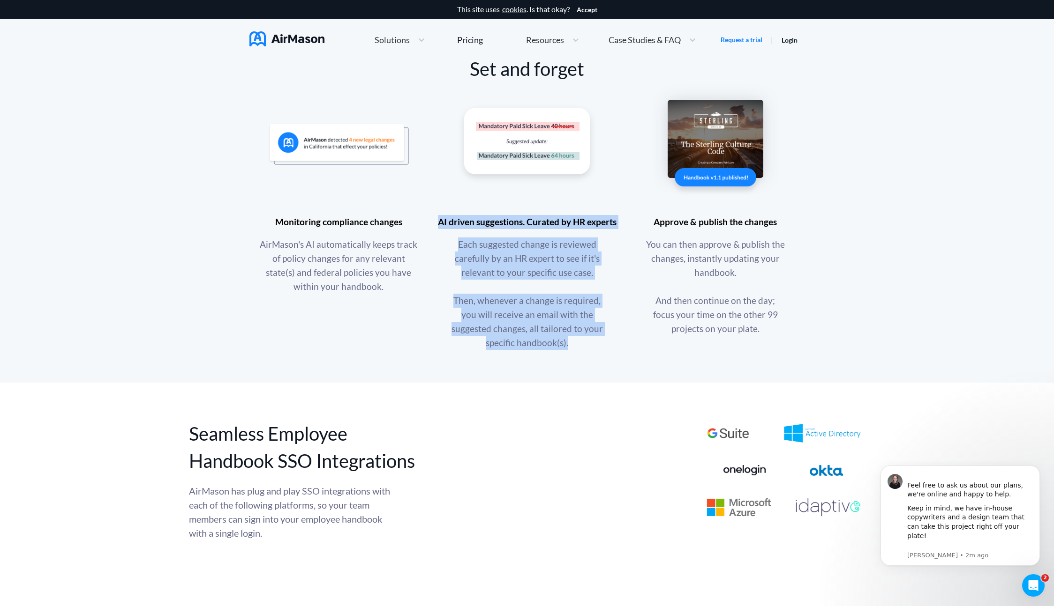
drag, startPoint x: 504, startPoint y: 234, endPoint x: 544, endPoint y: 396, distance: 167.4
click at [544, 383] on div "Set and forget Monitoring compliance changes AirMason's AI automatically keeps …" at bounding box center [527, 194] width 1054 height 377
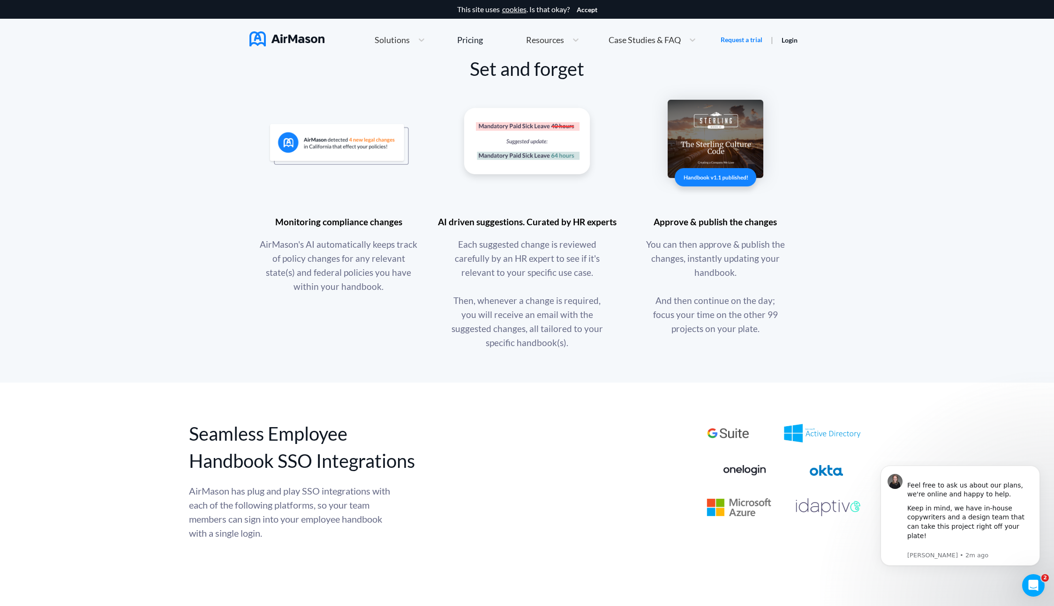
click at [134, 231] on div "Set and forget Monitoring compliance changes AirMason's AI automatically keeps …" at bounding box center [527, 194] width 1054 height 377
click at [109, 269] on div "Set and forget Monitoring compliance changes AirMason's AI automatically keeps …" at bounding box center [527, 194] width 1054 height 377
click at [212, 253] on div "Set and forget Monitoring compliance changes AirMason's AI automatically keeps …" at bounding box center [527, 194] width 1054 height 377
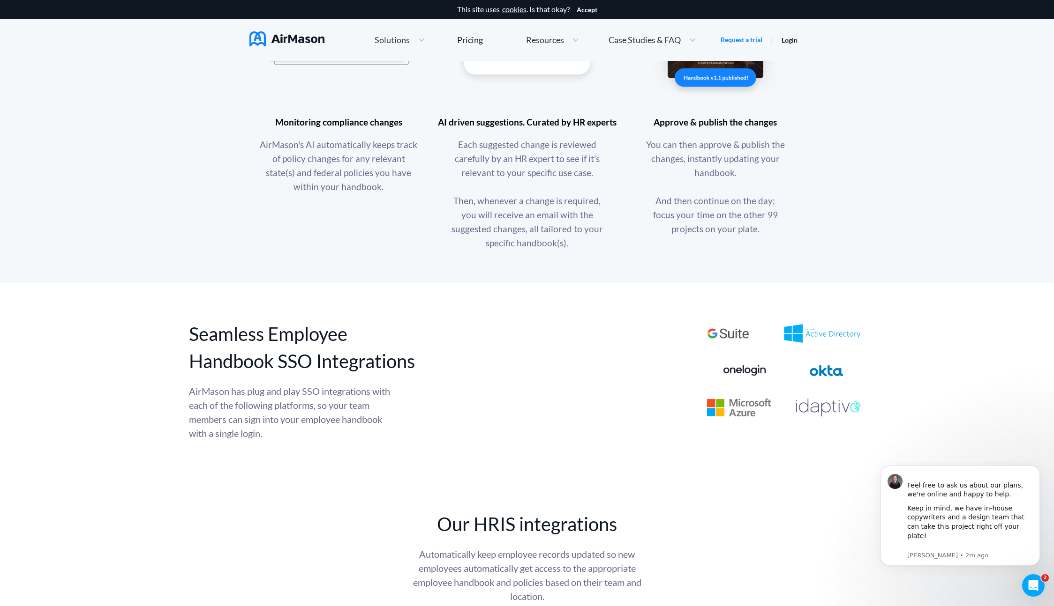
scroll to position [1029, 0]
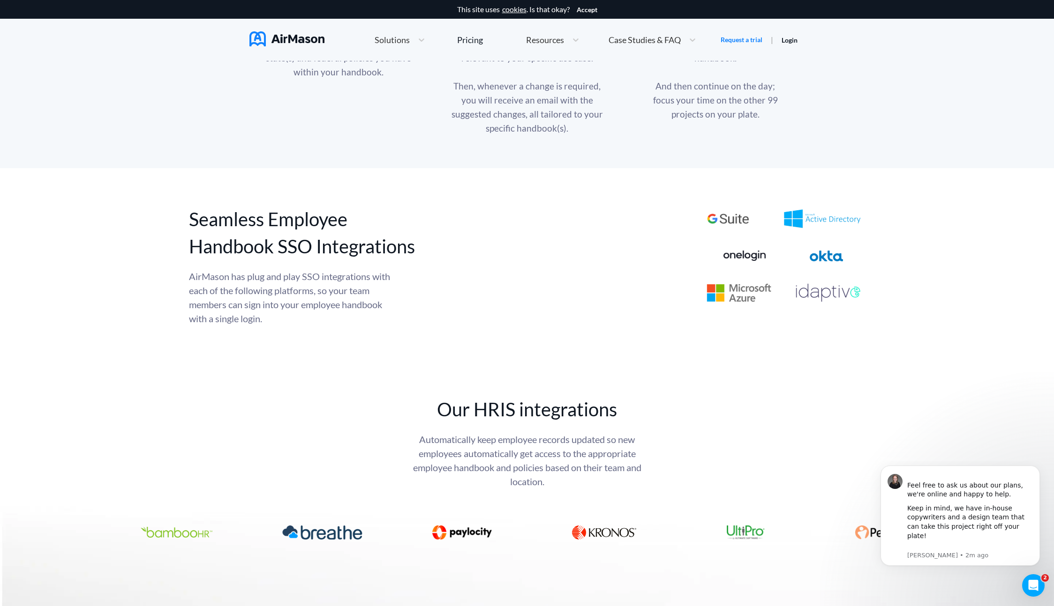
click at [178, 284] on div "Seamless Employee Handbook SSO Integrations AirMason has plug and play SSO inte…" at bounding box center [527, 266] width 1054 height 120
click at [158, 254] on div "Seamless Employee Handbook SSO Integrations AirMason has plug and play SSO inte…" at bounding box center [527, 266] width 1054 height 120
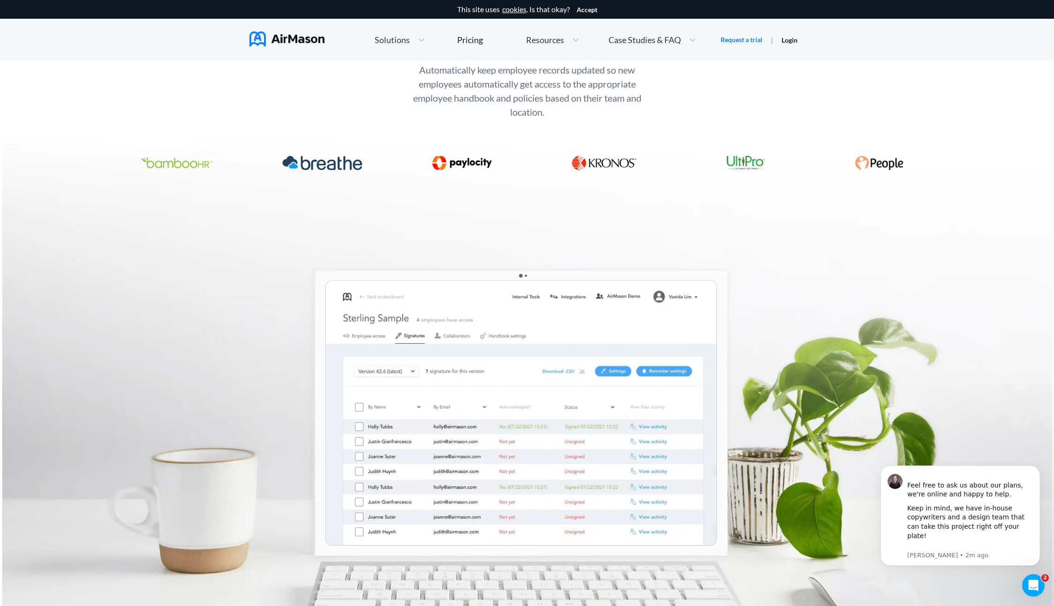
click at [147, 265] on img at bounding box center [527, 341] width 1054 height 653
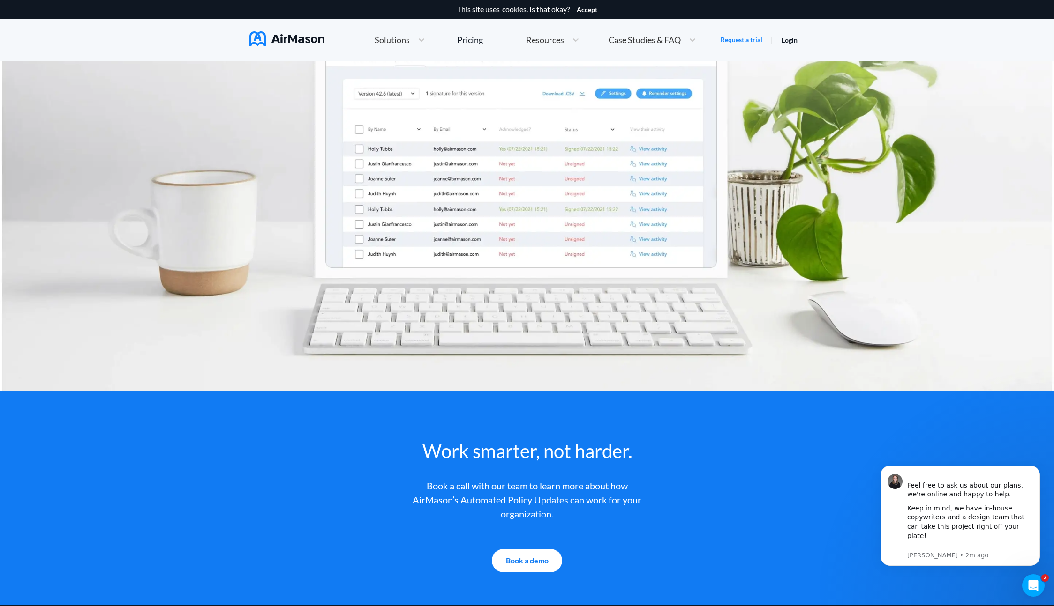
click at [148, 264] on img at bounding box center [527, 64] width 1054 height 653
